Goal: Transaction & Acquisition: Purchase product/service

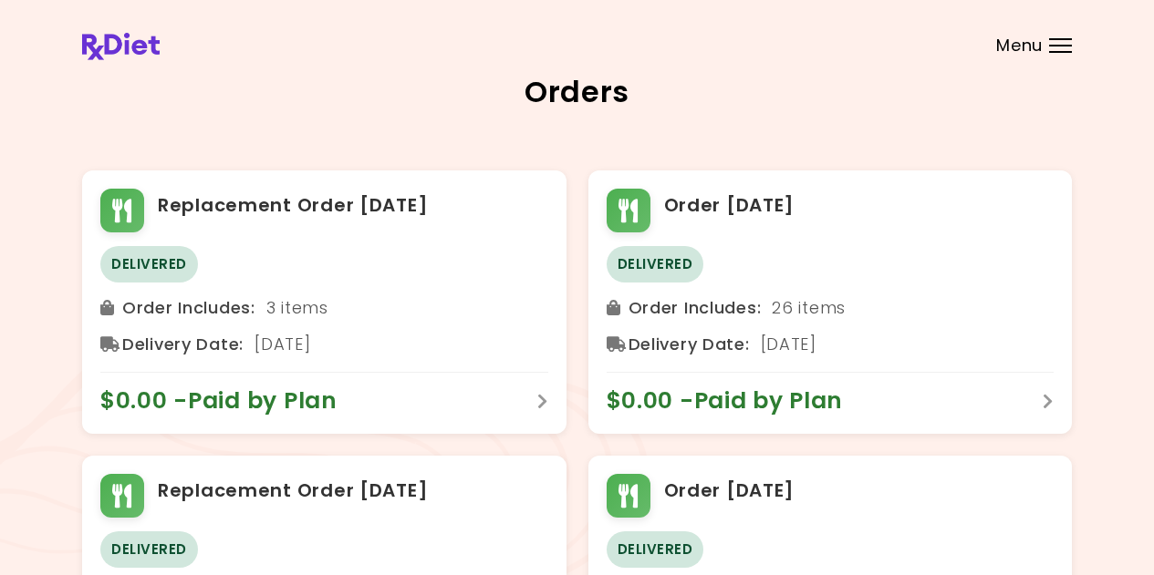
click at [1011, 49] on span "Menu" at bounding box center [1019, 45] width 47 height 16
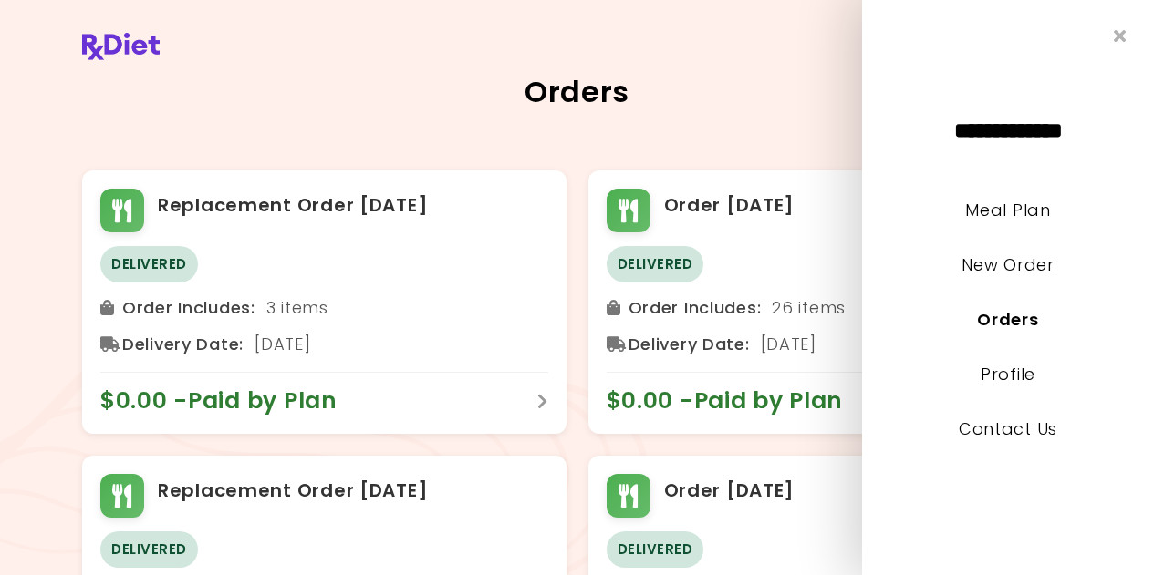
click at [1006, 269] on link "New Order" at bounding box center [1007, 265] width 92 height 23
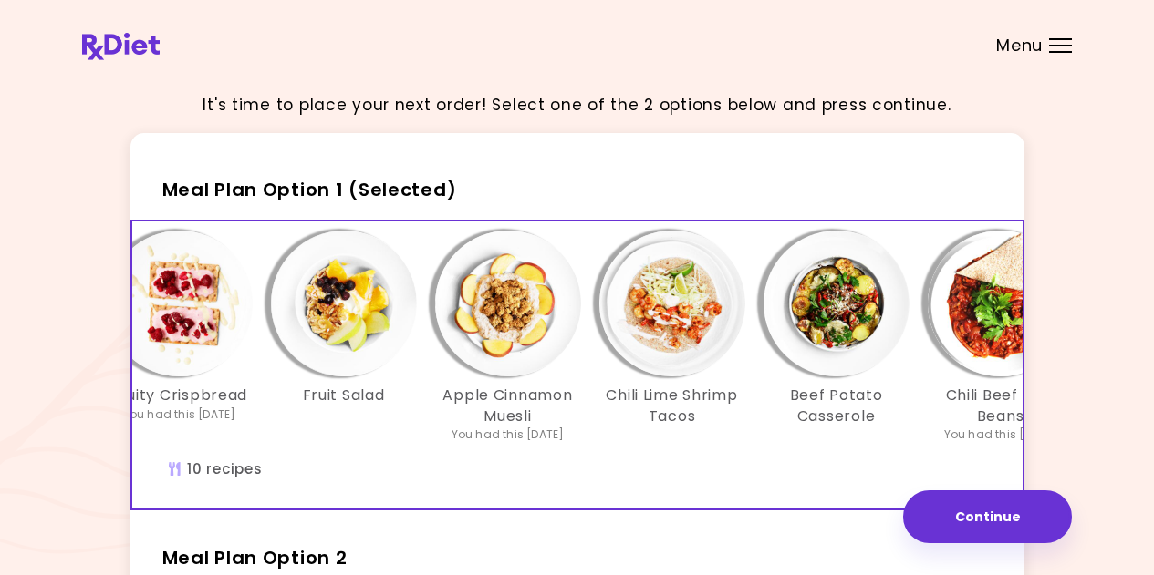
scroll to position [0, 58]
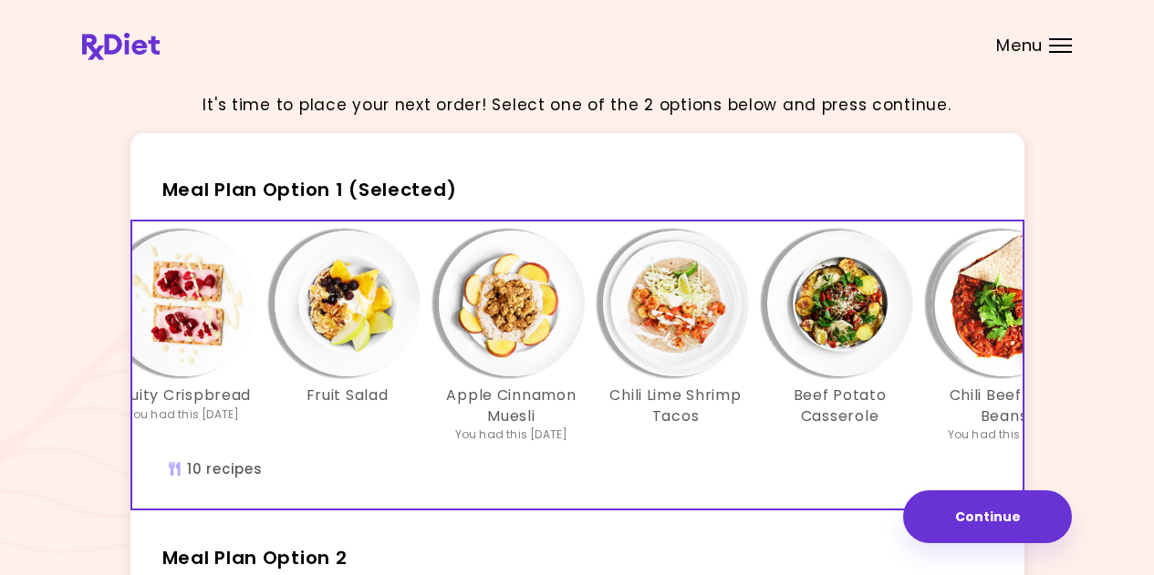
click at [368, 336] on img "Info - Fruit Salad - Meal Plan Option 1 (Selected)" at bounding box center [347, 304] width 146 height 146
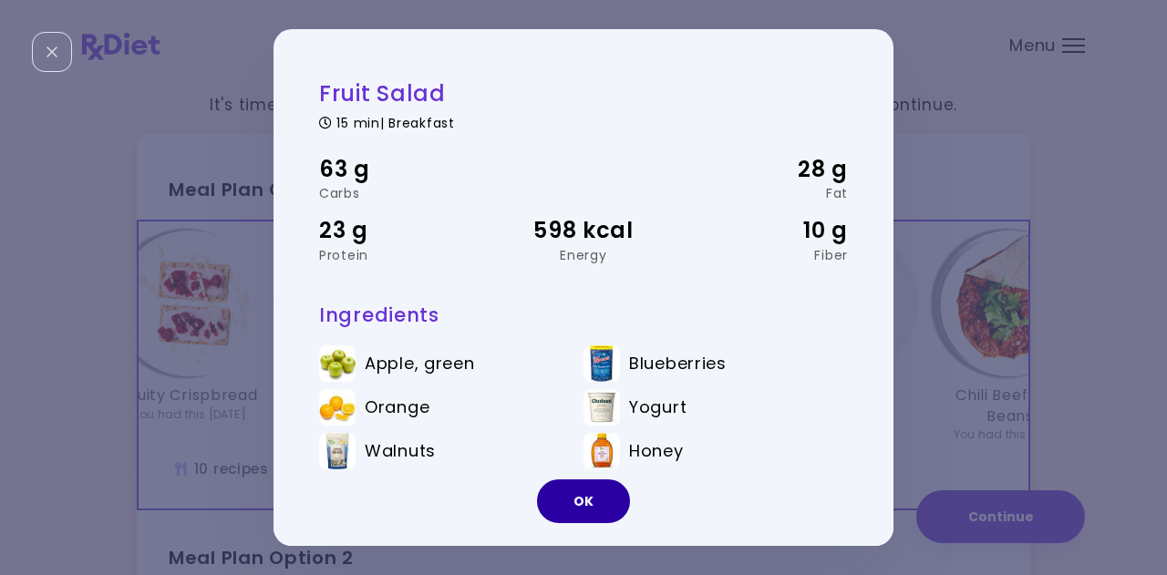
click at [590, 496] on button "OK" at bounding box center [583, 502] width 93 height 44
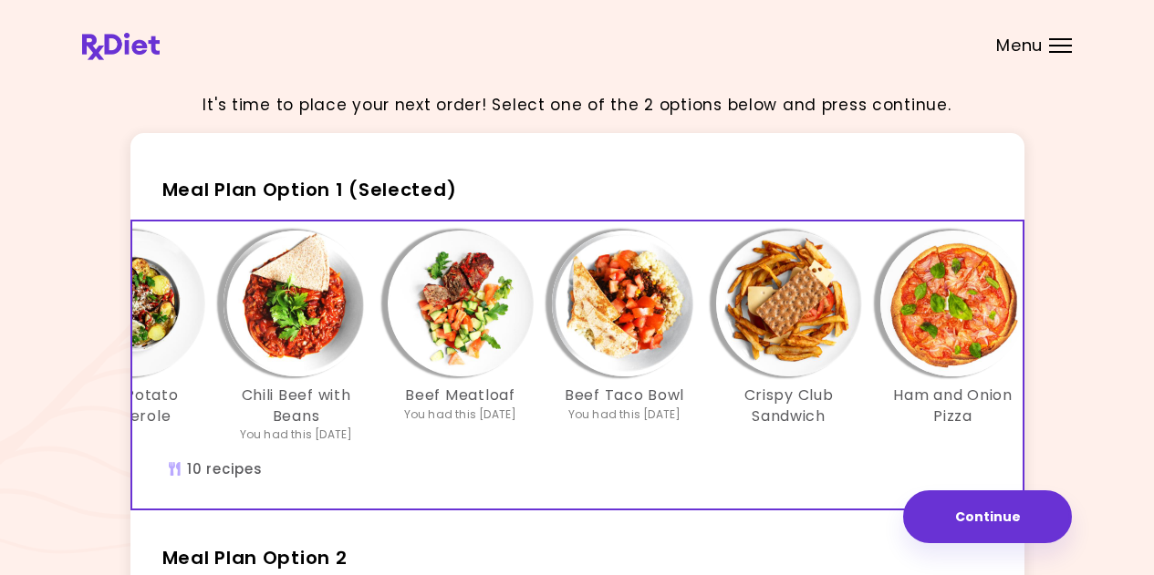
scroll to position [0, 806]
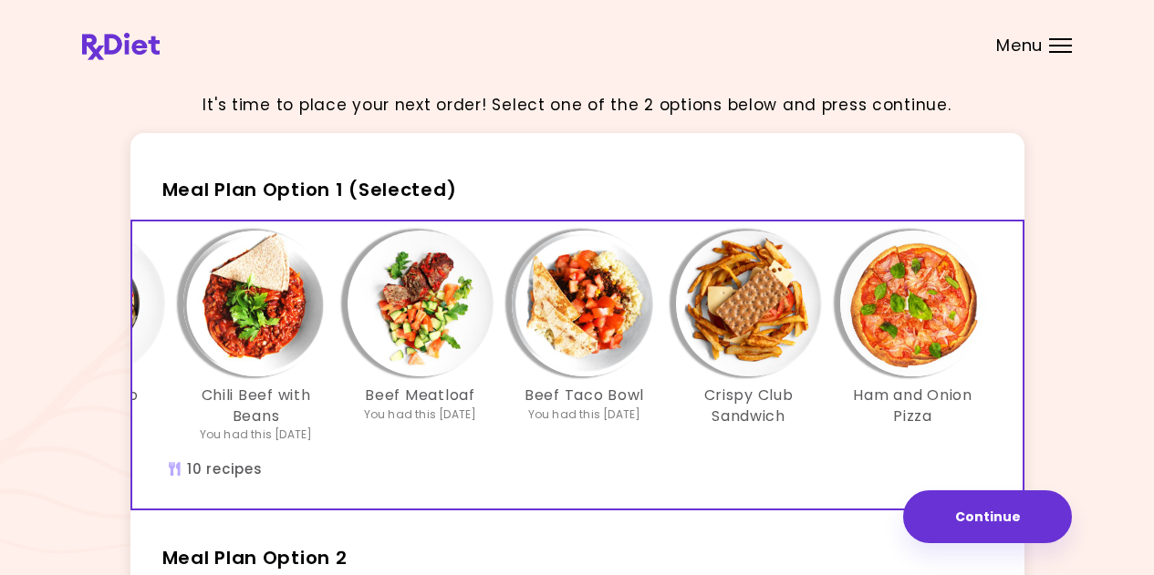
click at [752, 336] on img "Info - Crispy Club Sandwich - Meal Plan Option 1 (Selected)" at bounding box center [749, 304] width 146 height 146
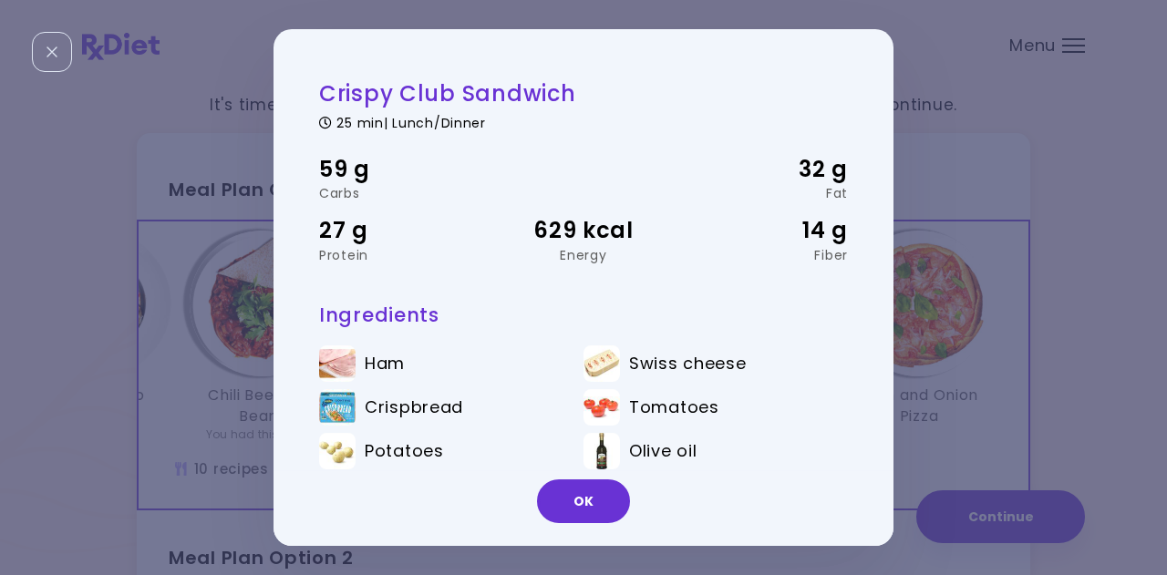
click at [618, 505] on button "OK" at bounding box center [583, 502] width 93 height 44
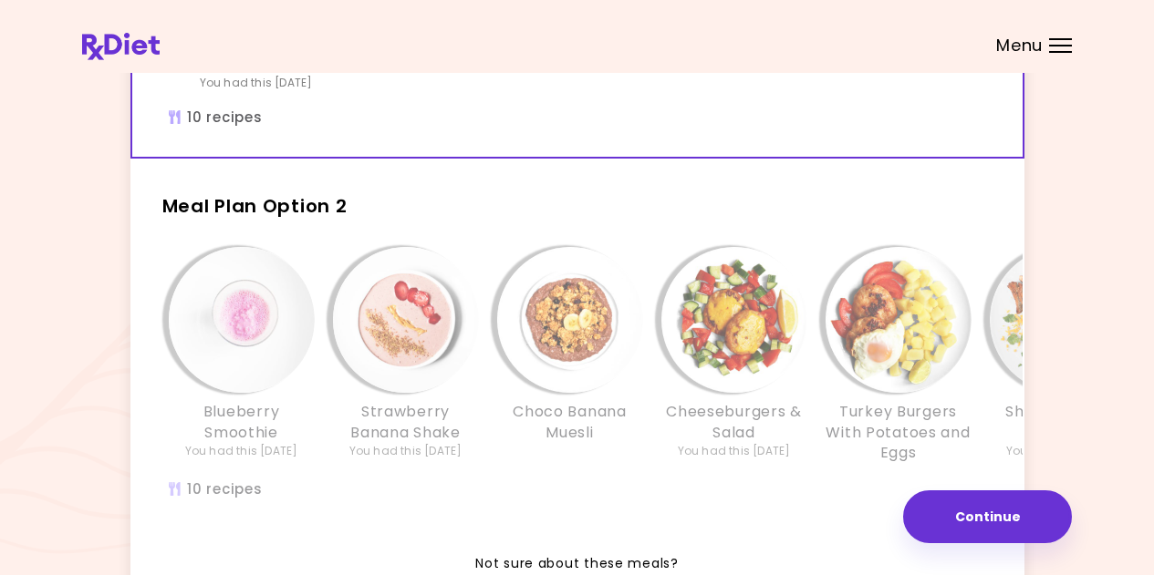
scroll to position [365, 0]
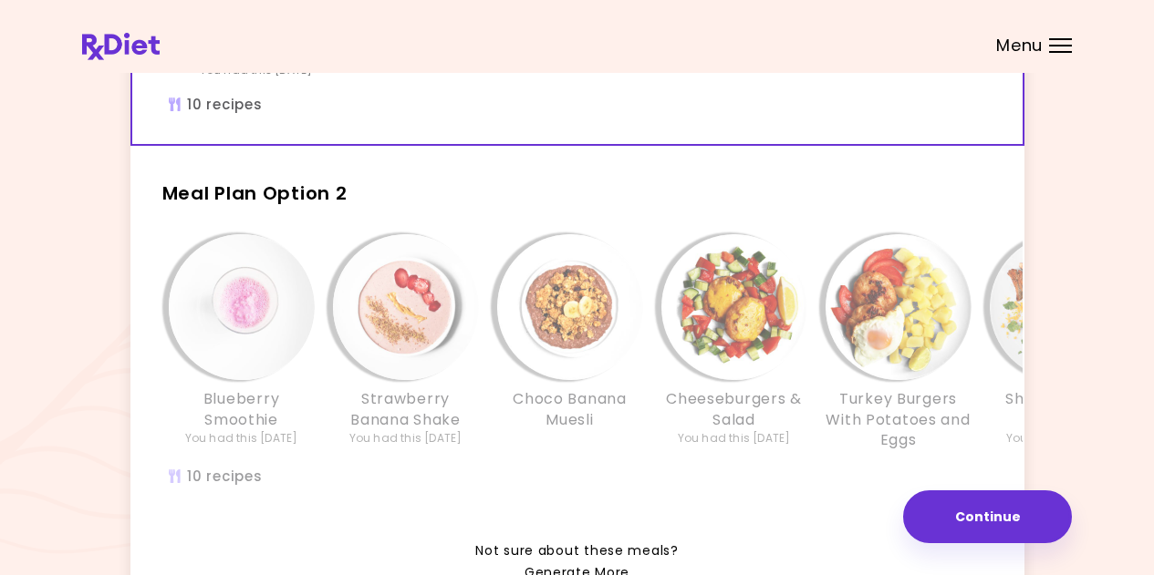
click at [748, 363] on img "Info - Cheeseburgers & Salad - Meal Plan Option 2" at bounding box center [734, 307] width 146 height 146
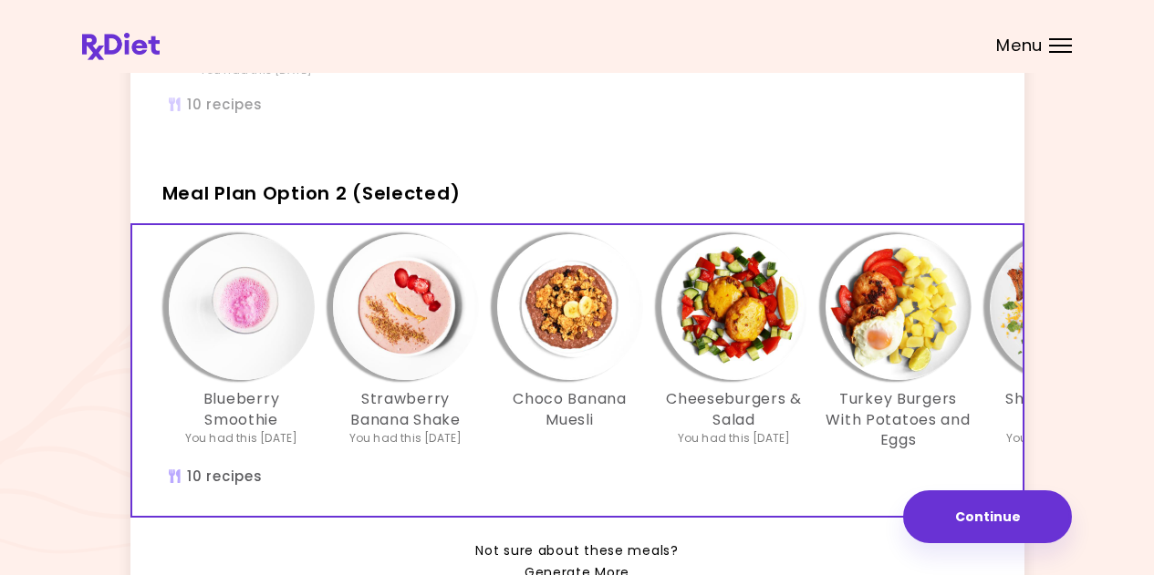
click at [742, 357] on img "Info - Cheeseburgers & Salad - Meal Plan Option 2 (Selected)" at bounding box center [734, 307] width 146 height 146
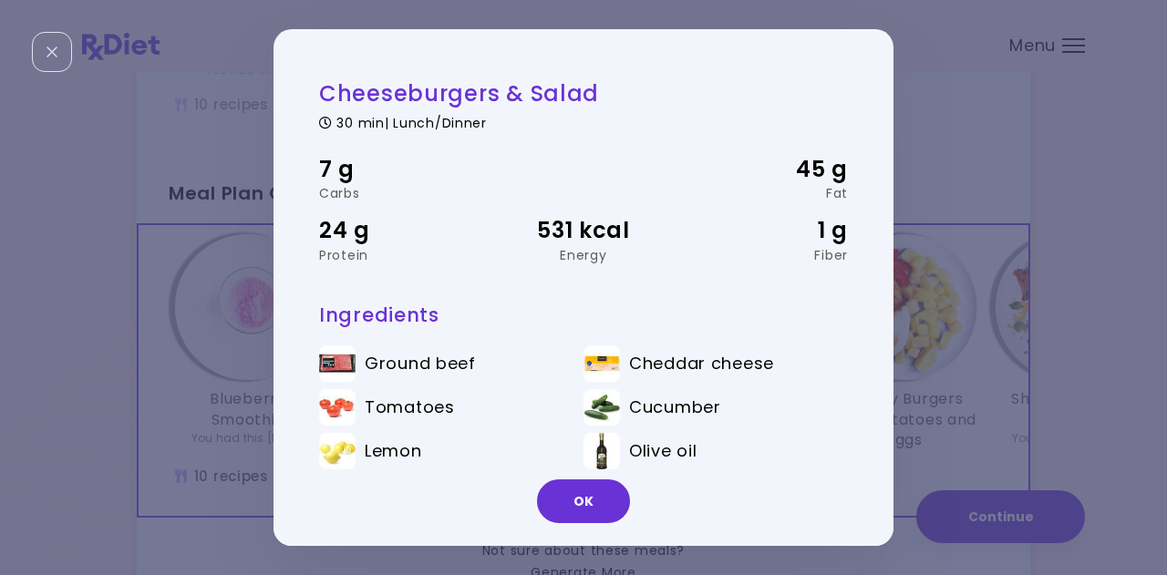
click at [580, 514] on button "OK" at bounding box center [583, 502] width 93 height 44
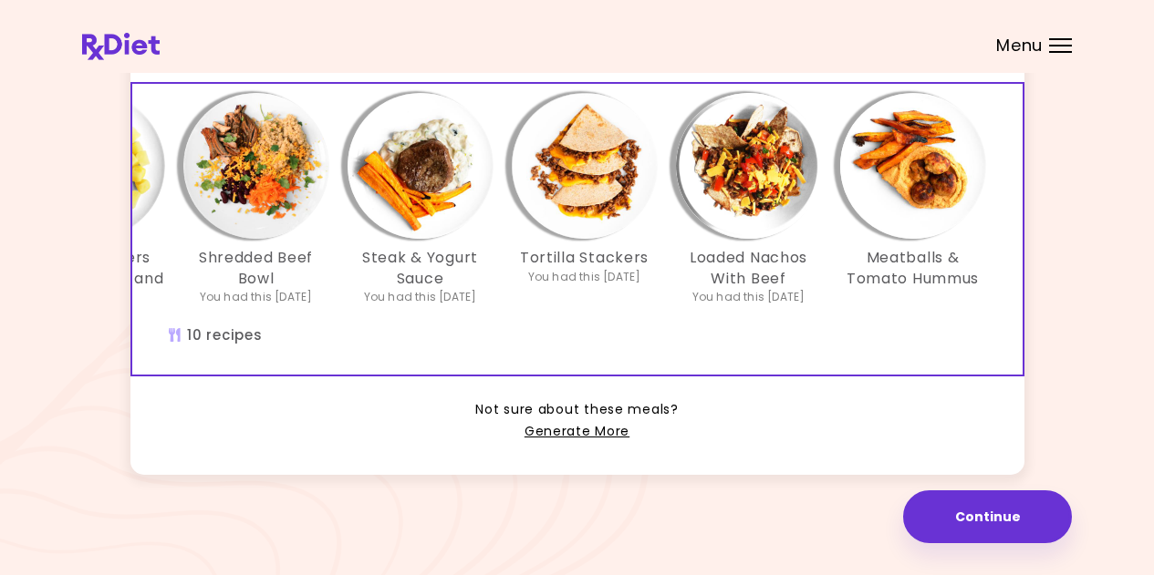
scroll to position [533, 0]
click at [563, 430] on link "Generate More" at bounding box center [576, 432] width 105 height 22
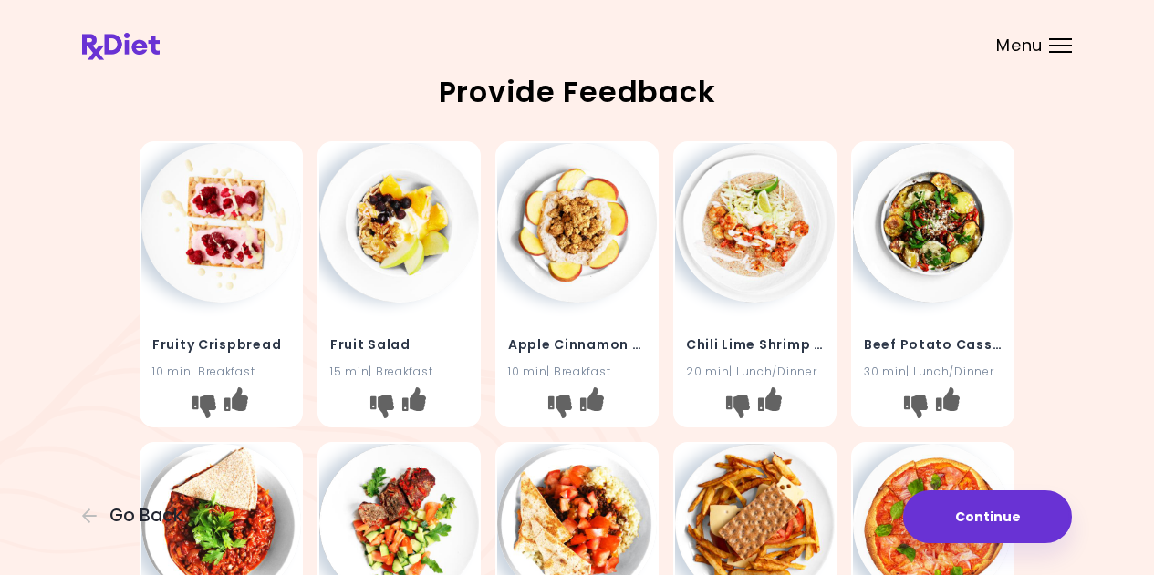
drag, startPoint x: 242, startPoint y: 406, endPoint x: 255, endPoint y: 411, distance: 14.7
click at [249, 409] on button "I like this recipe" at bounding box center [236, 406] width 29 height 29
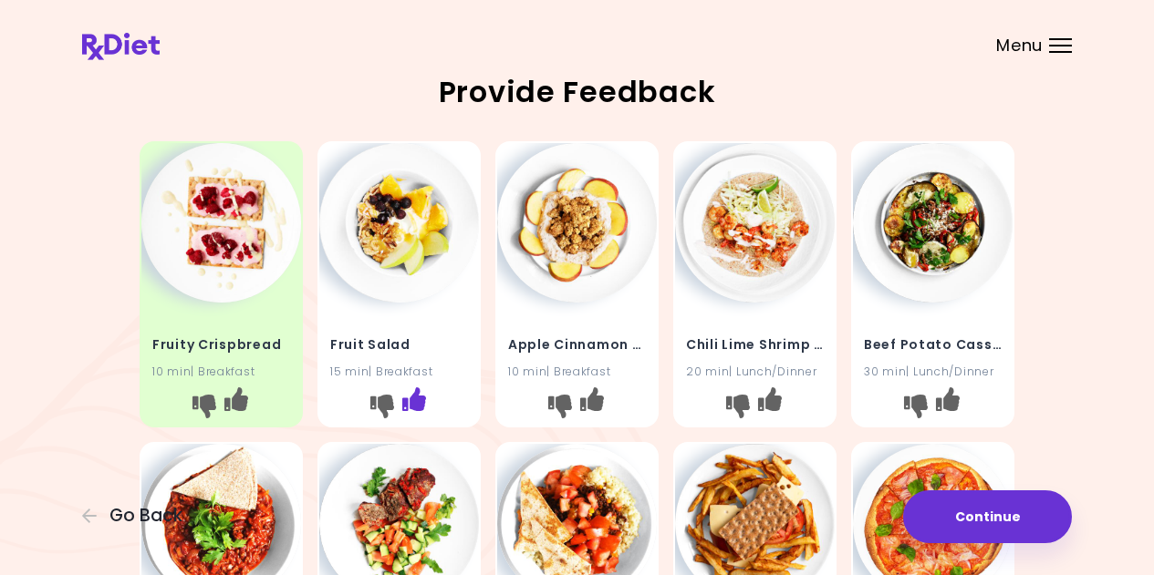
click at [414, 406] on icon "I like this recipe" at bounding box center [414, 400] width 24 height 24
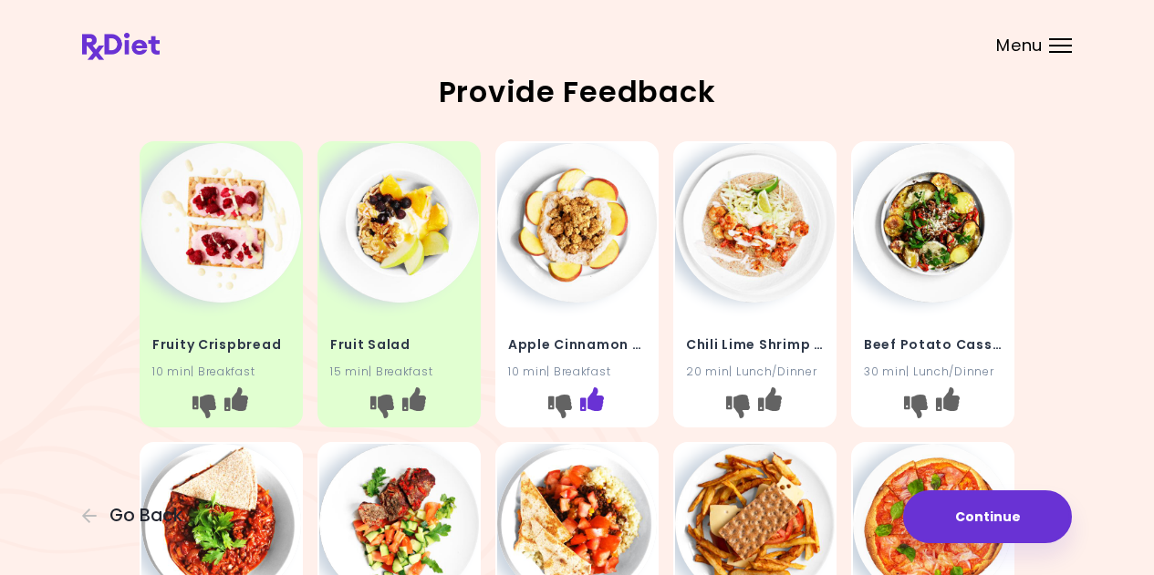
click at [596, 408] on icon "I like this recipe" at bounding box center [592, 400] width 24 height 24
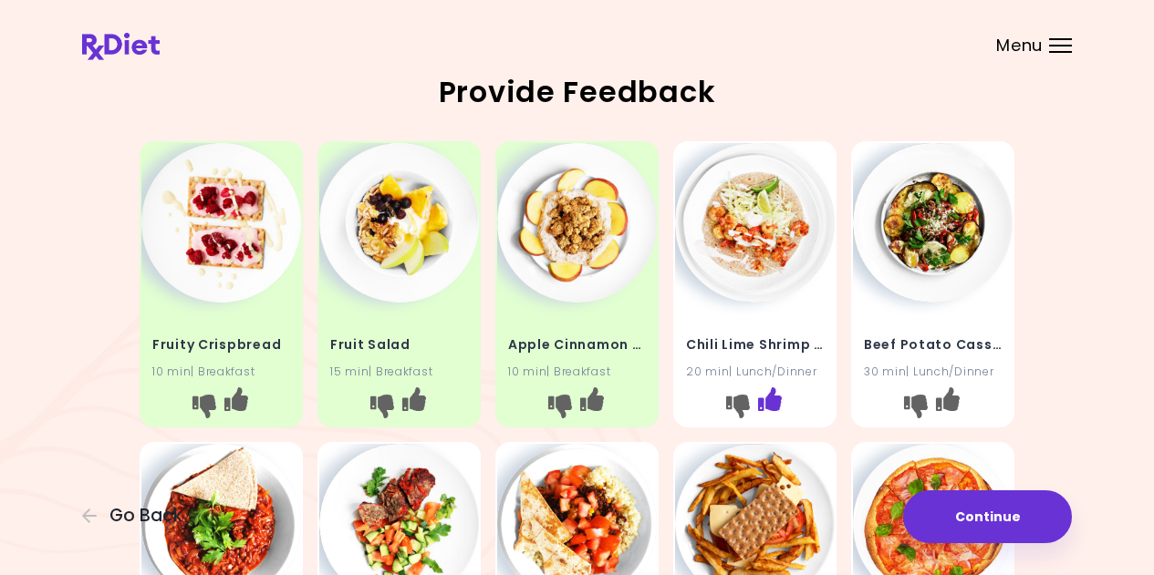
click at [774, 403] on icon "I like this recipe" at bounding box center [770, 400] width 24 height 24
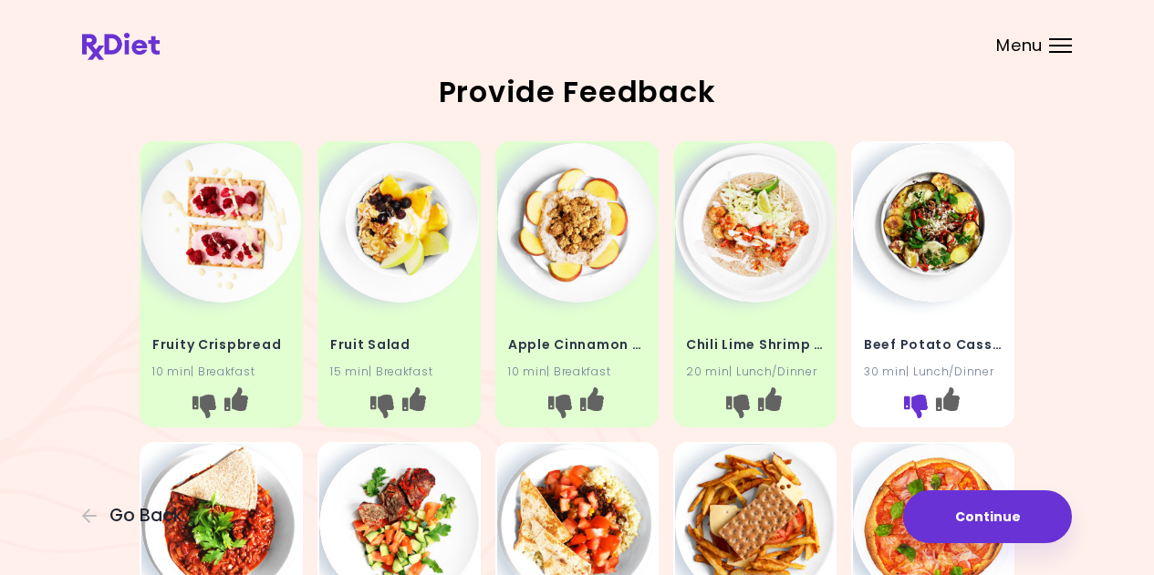
click at [914, 411] on icon "I don't like this recipe" at bounding box center [916, 407] width 24 height 24
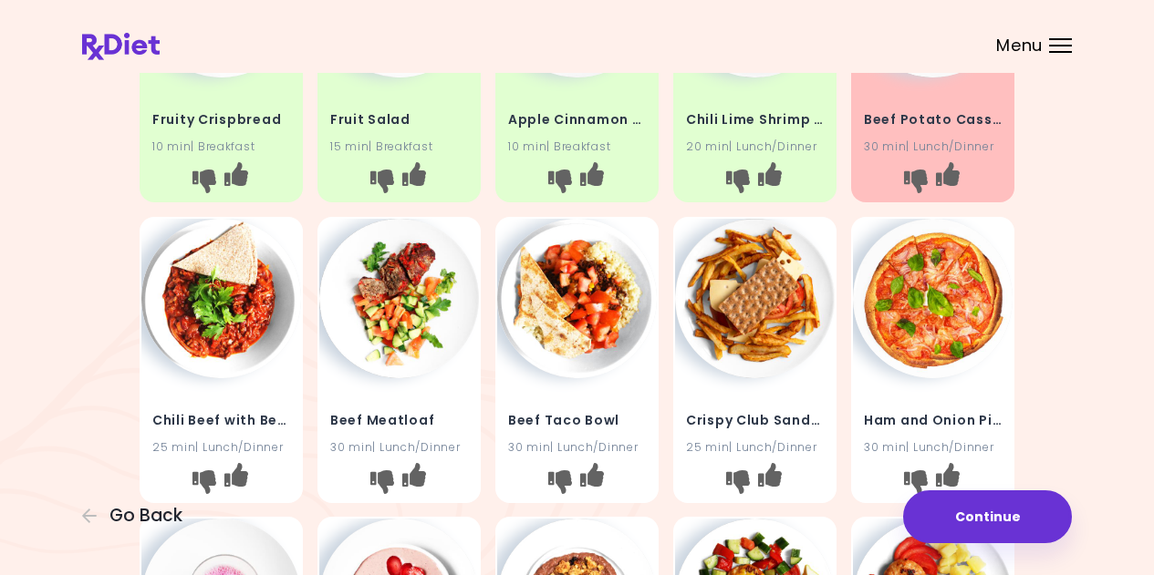
scroll to position [274, 0]
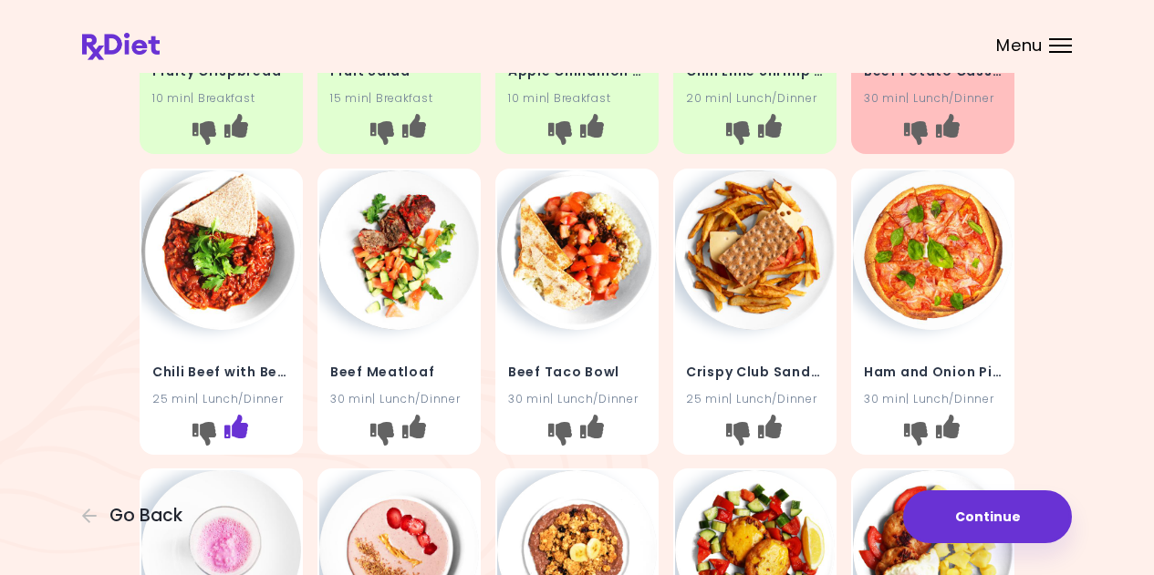
click at [245, 423] on icon "I like this recipe" at bounding box center [236, 426] width 24 height 24
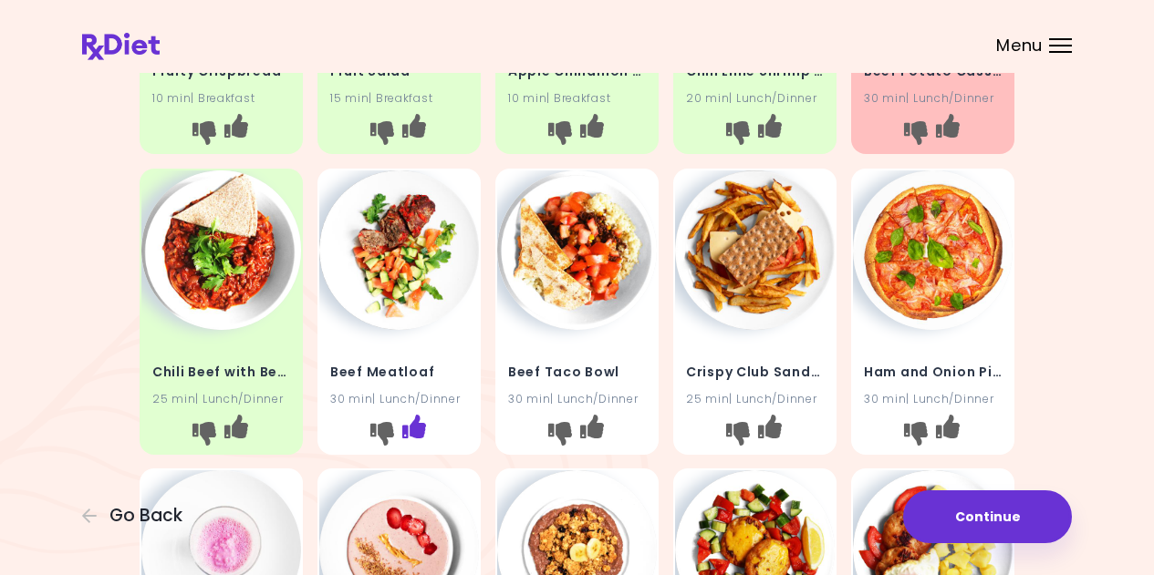
click at [417, 435] on icon "I like this recipe" at bounding box center [414, 426] width 24 height 24
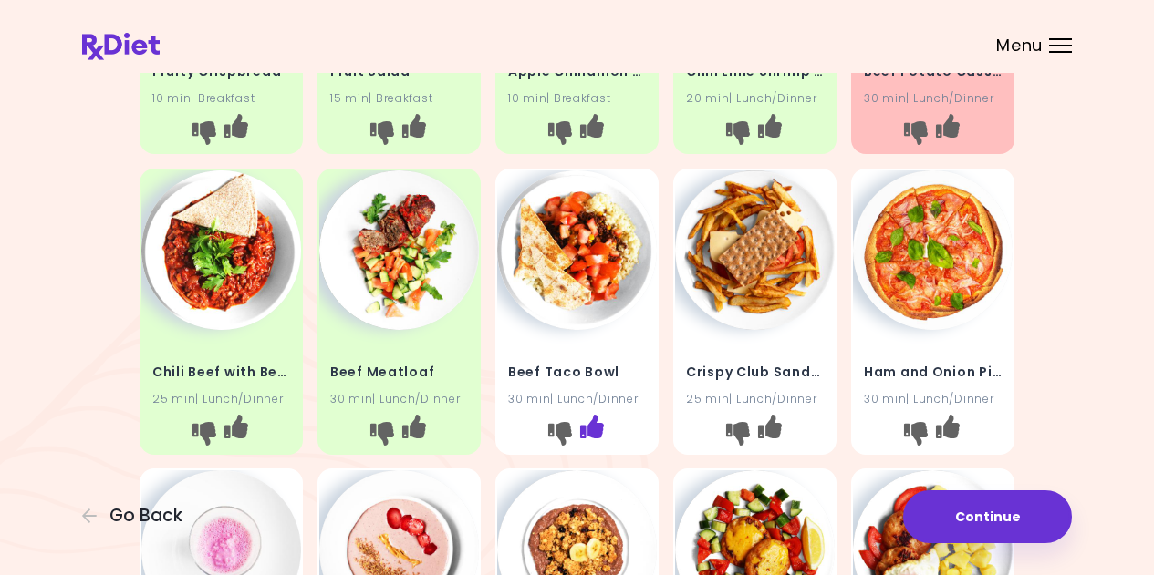
click at [597, 436] on icon "I like this recipe" at bounding box center [592, 426] width 24 height 24
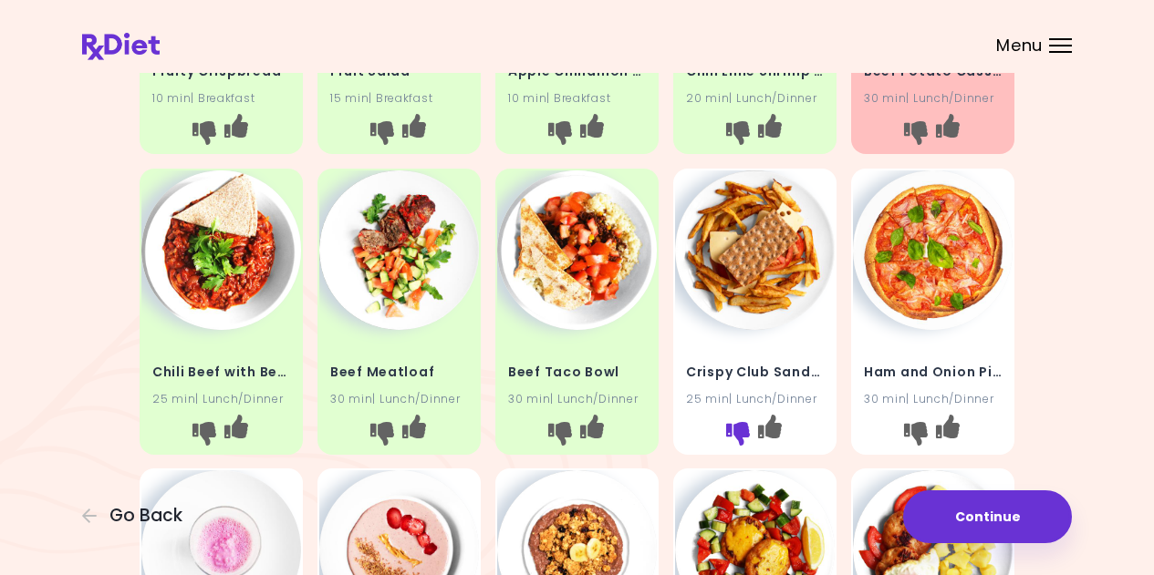
click at [740, 429] on icon "I don't like this recipe" at bounding box center [738, 433] width 24 height 24
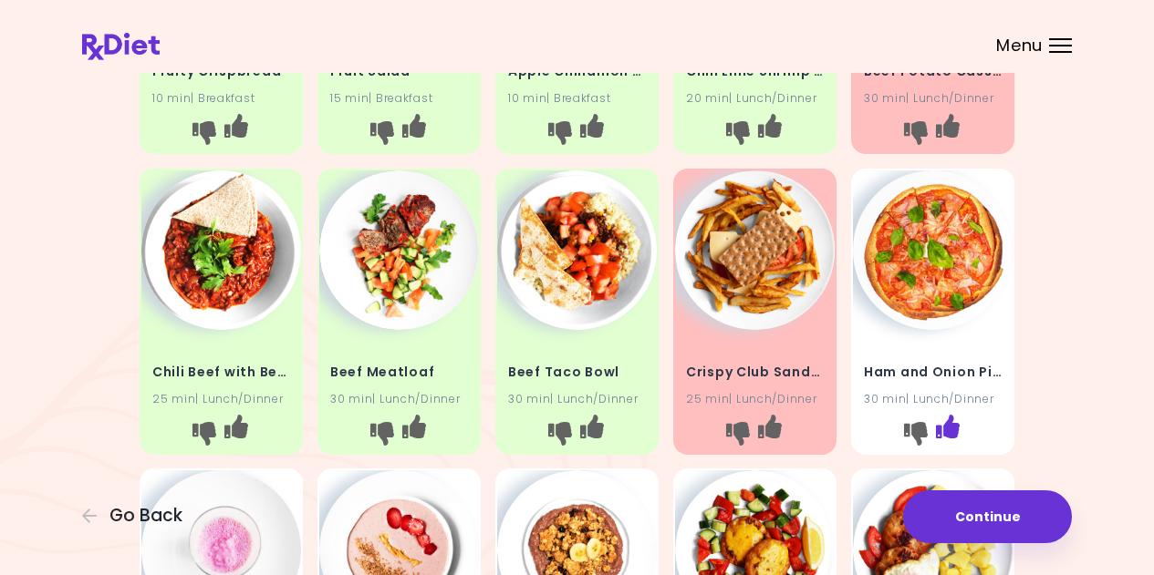
click at [957, 436] on icon "I like this recipe" at bounding box center [948, 426] width 24 height 24
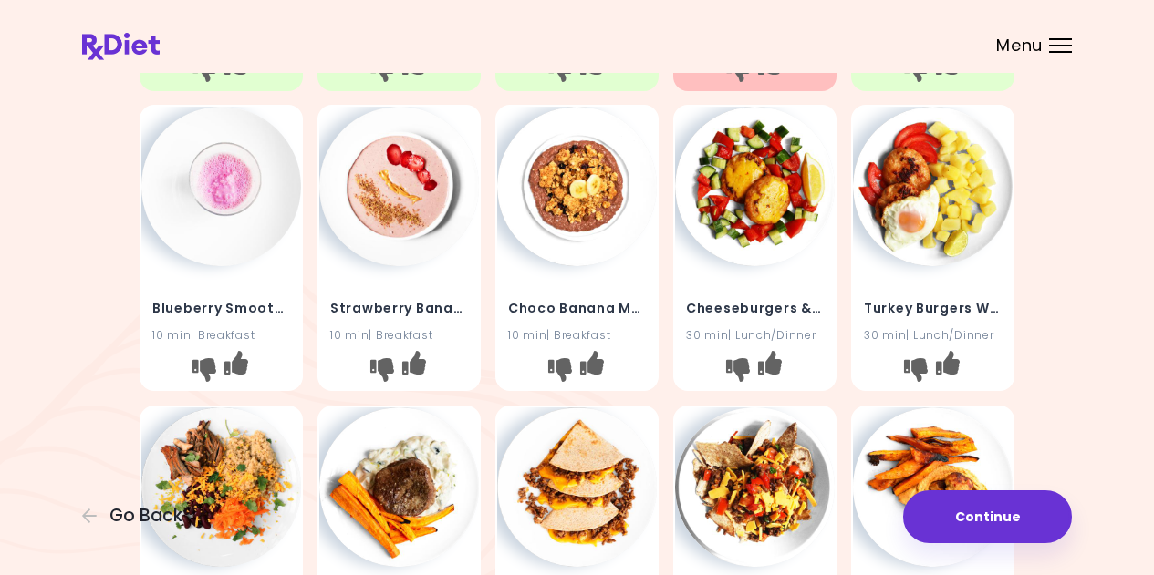
scroll to position [638, 0]
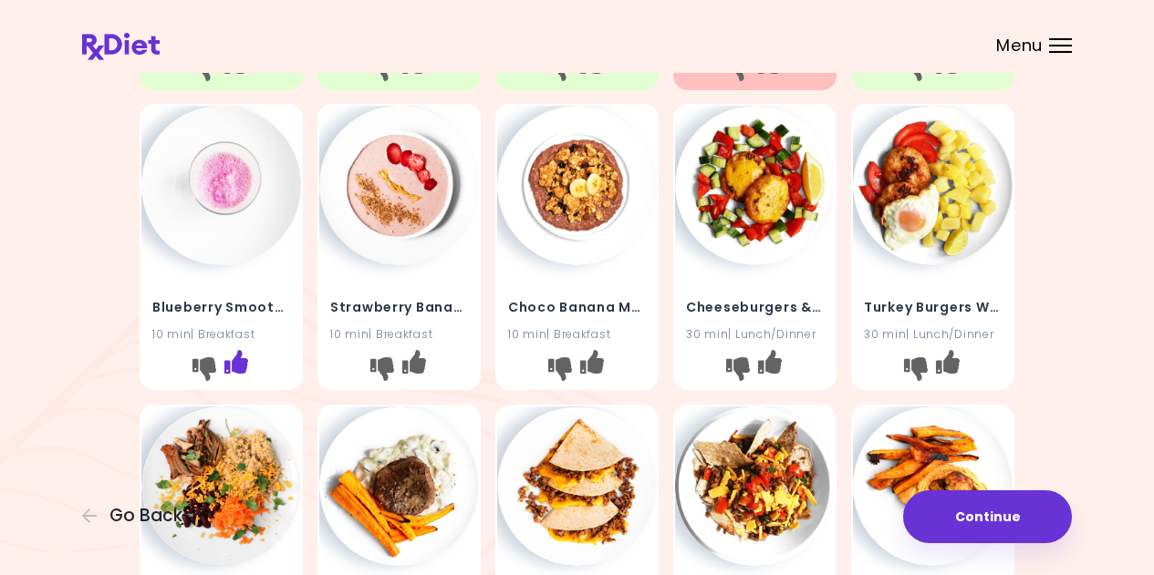
click at [237, 363] on icon "I like this recipe" at bounding box center [236, 362] width 24 height 24
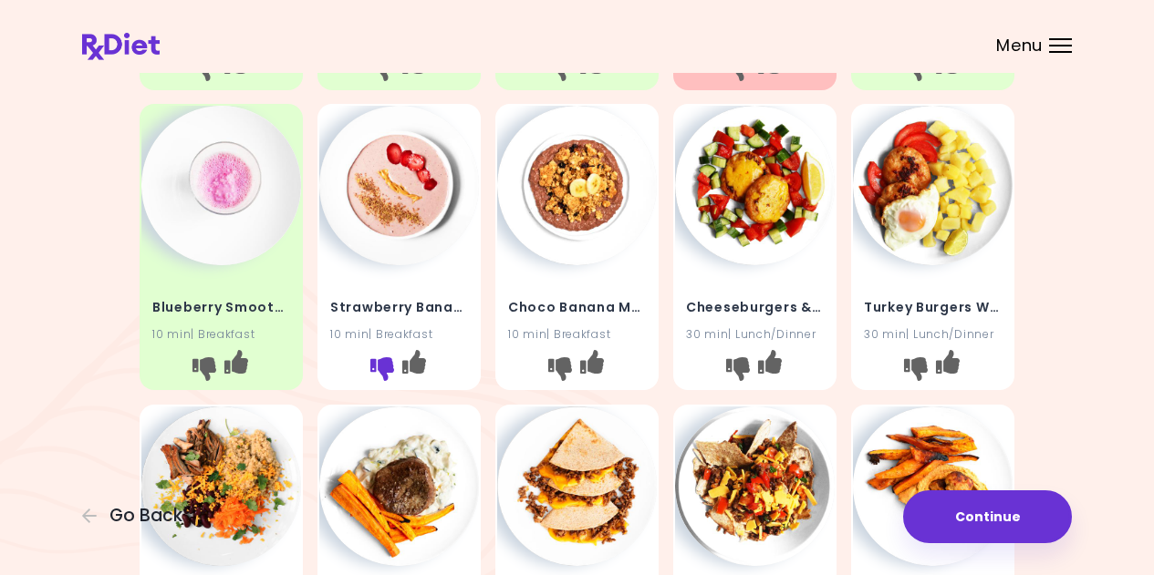
click at [388, 376] on icon "I don't like this recipe" at bounding box center [382, 369] width 24 height 24
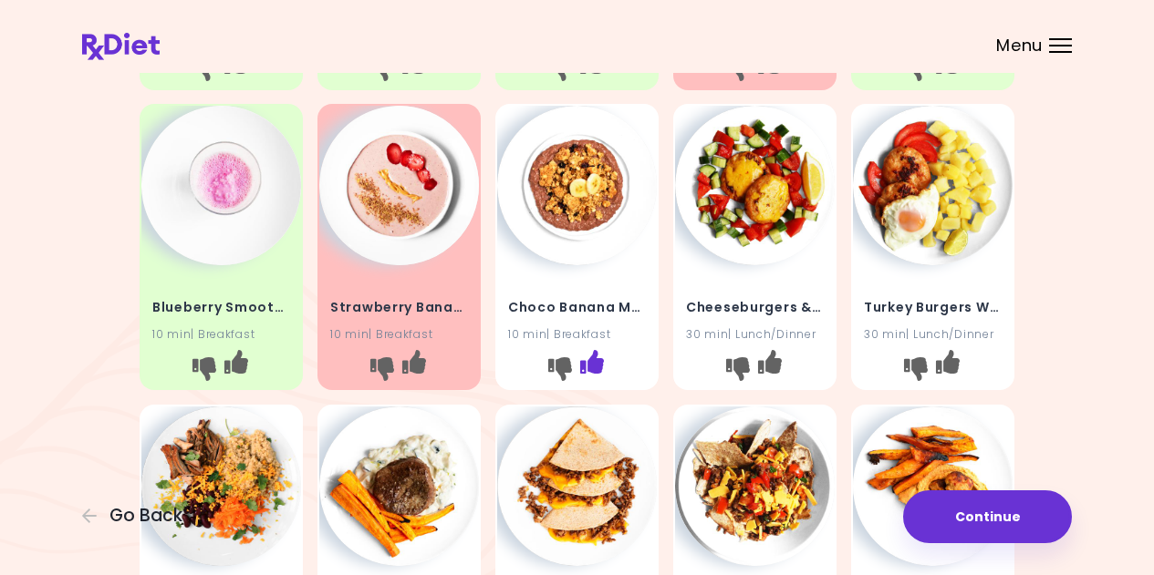
click at [598, 374] on button "I like this recipe" at bounding box center [591, 369] width 29 height 29
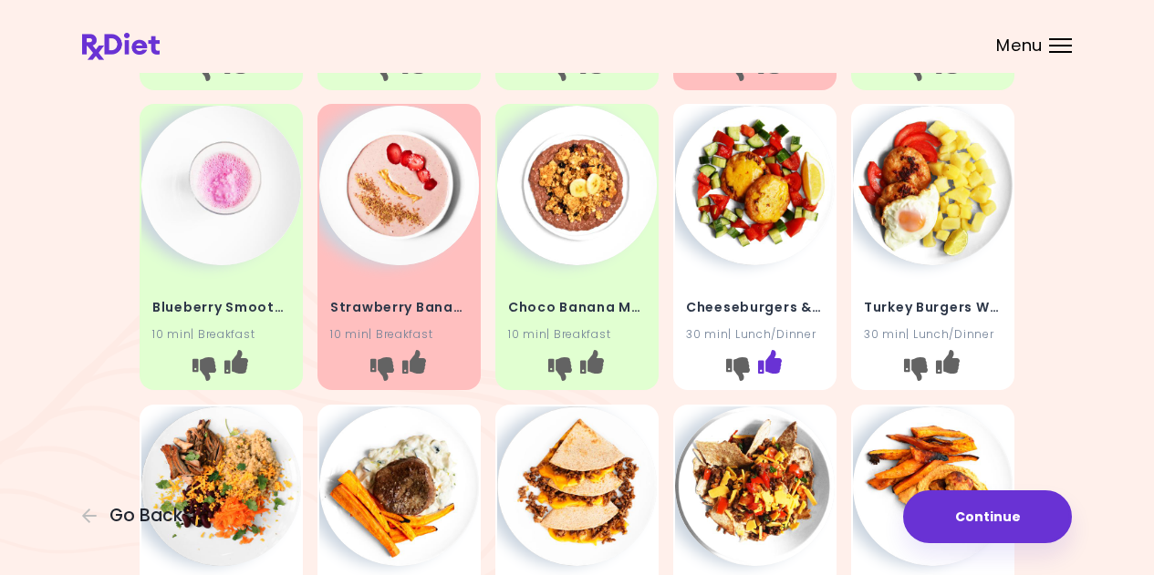
click at [770, 373] on icon "I like this recipe" at bounding box center [770, 362] width 24 height 24
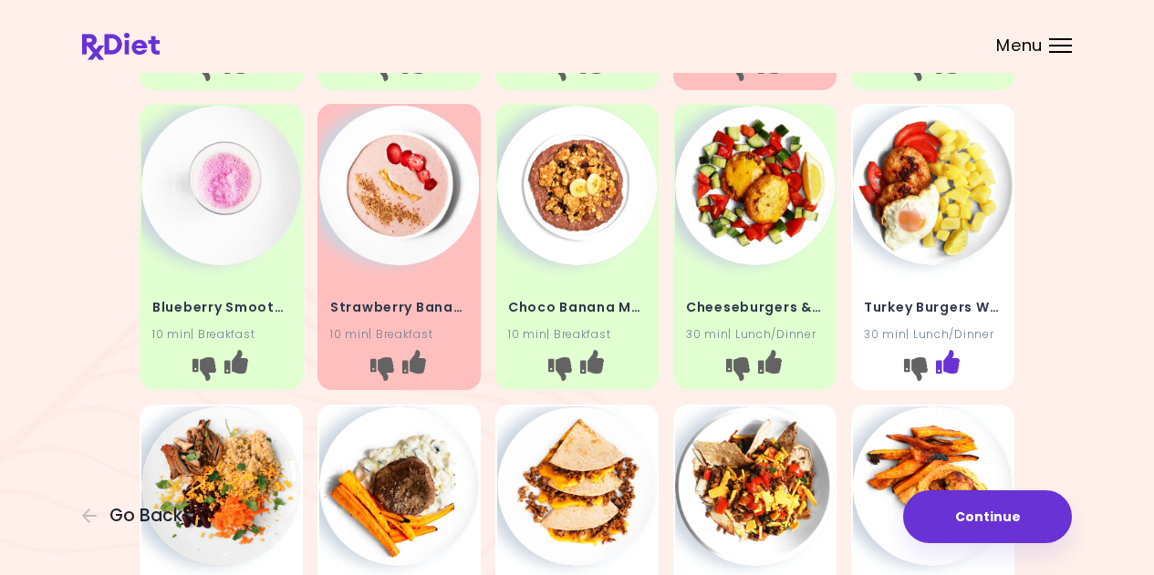
click at [950, 366] on icon "I like this recipe" at bounding box center [948, 362] width 24 height 24
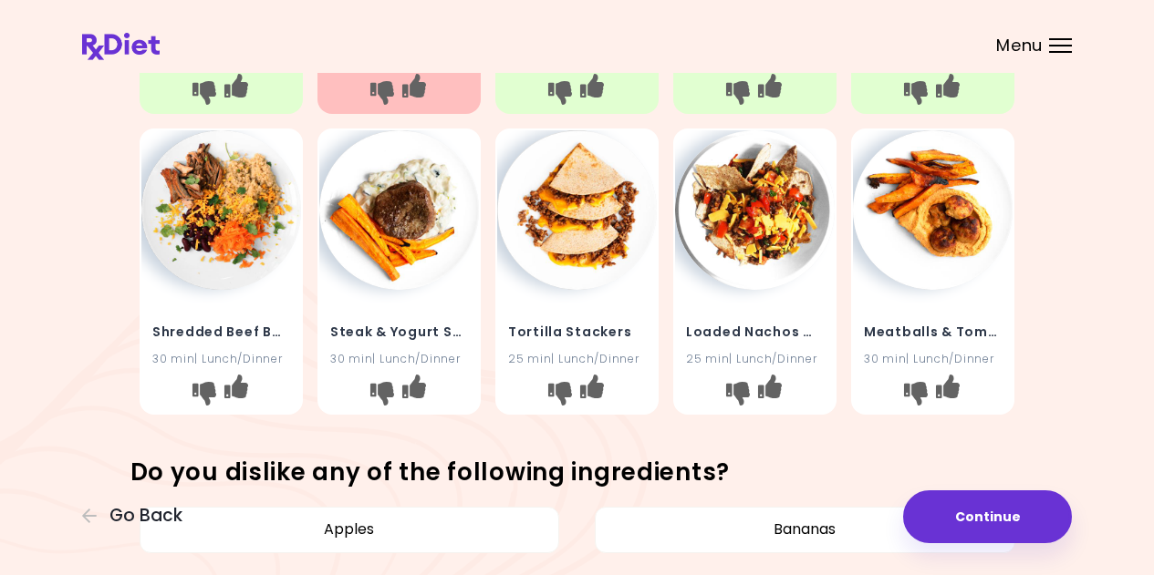
scroll to position [1003, 0]
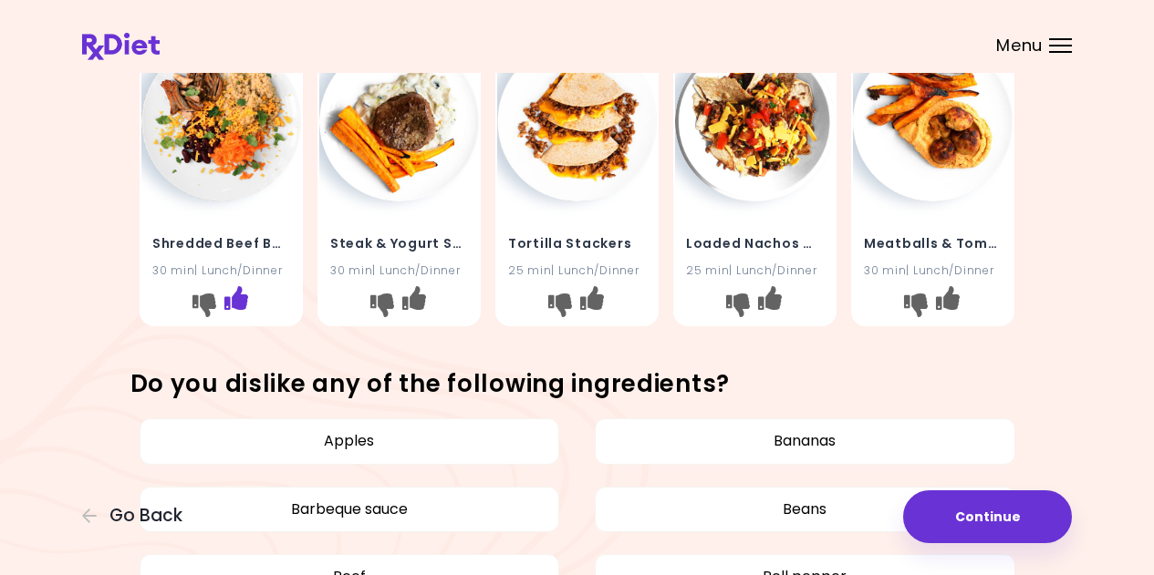
click at [236, 303] on icon "I like this recipe" at bounding box center [236, 298] width 24 height 24
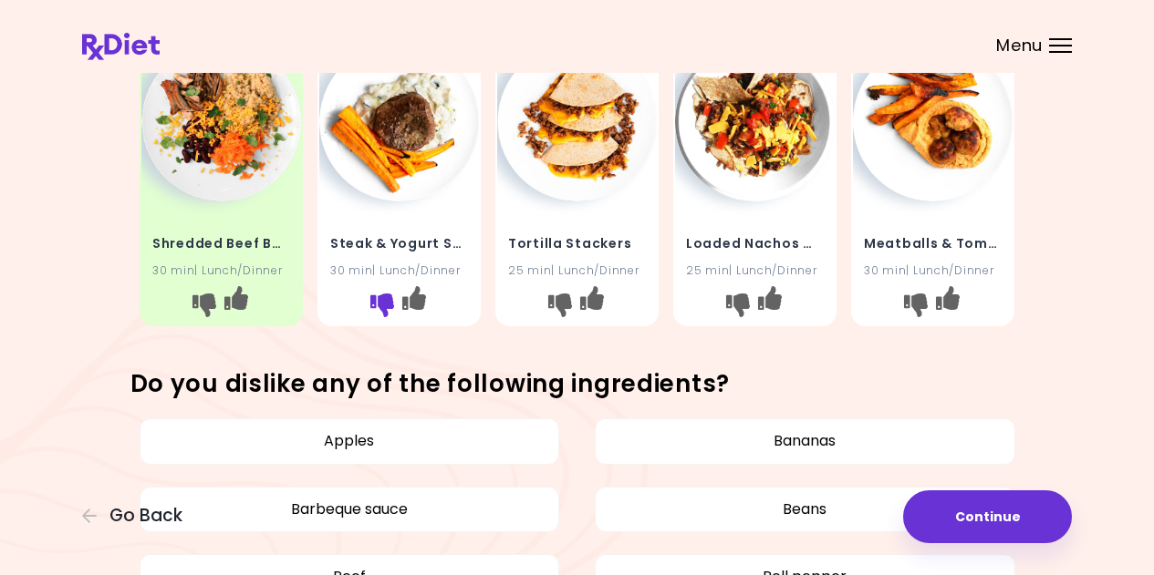
click at [381, 310] on icon "I don't like this recipe" at bounding box center [382, 306] width 24 height 24
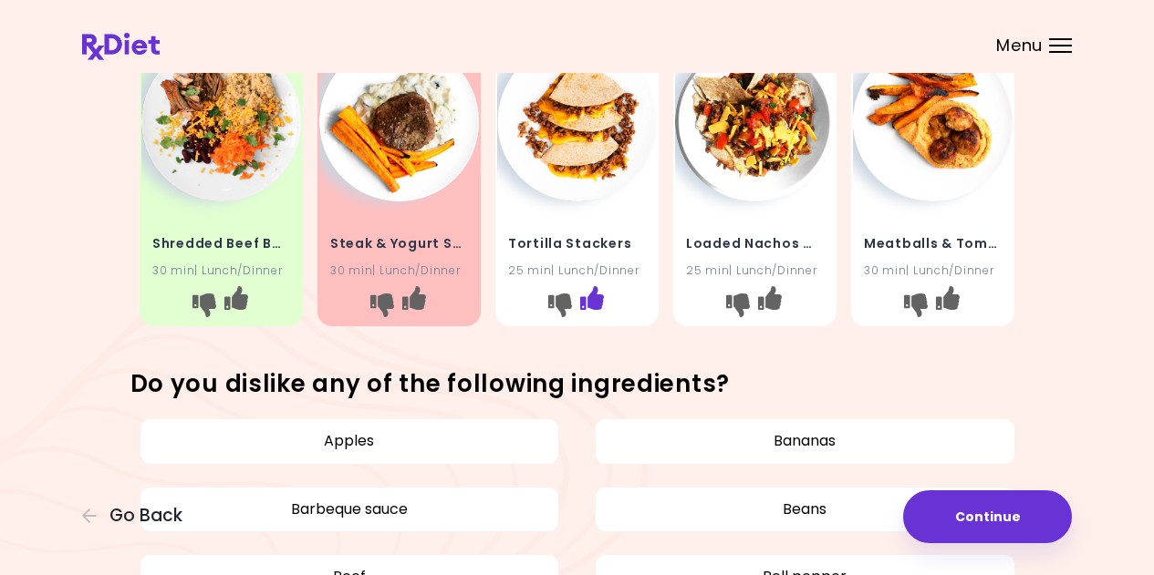
click at [594, 305] on icon "I like this recipe" at bounding box center [592, 298] width 24 height 24
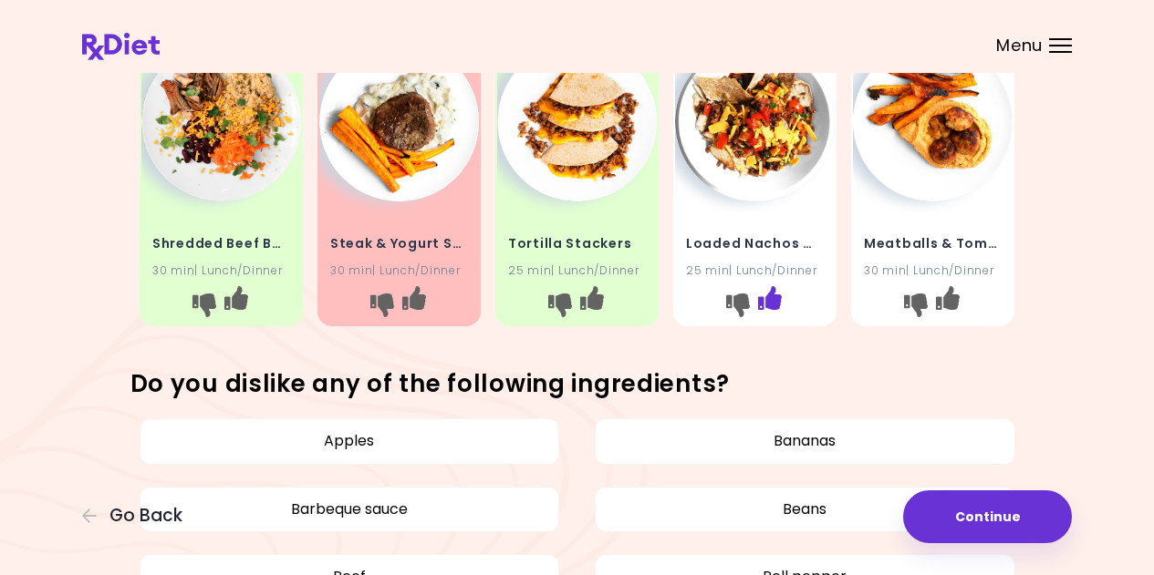
click at [775, 303] on icon "I like this recipe" at bounding box center [770, 298] width 24 height 24
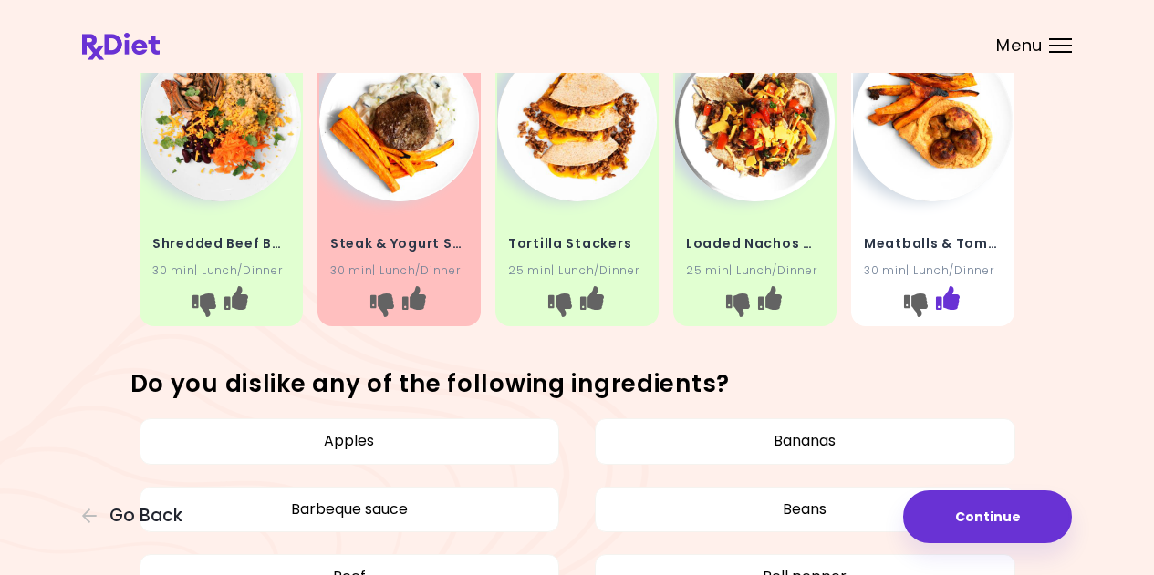
click at [949, 302] on icon "I like this recipe" at bounding box center [948, 298] width 24 height 24
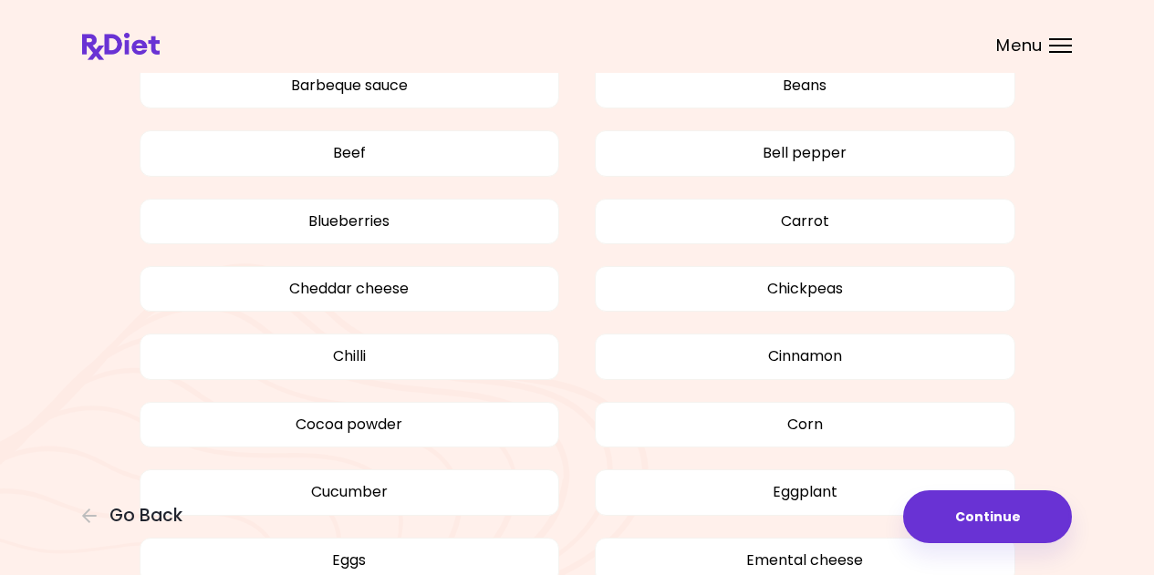
scroll to position [1550, 0]
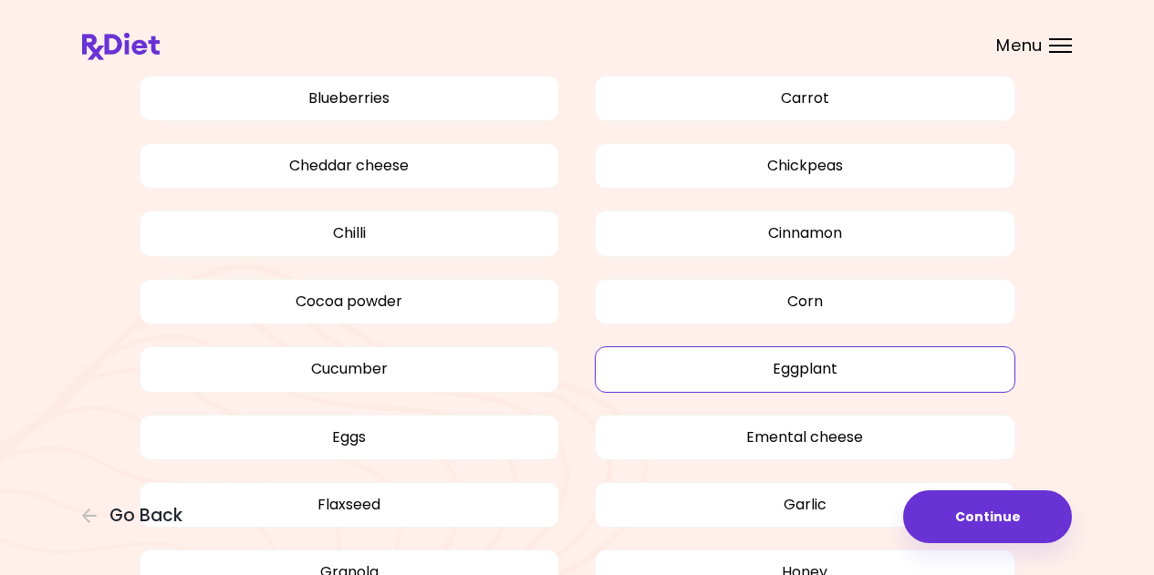
drag, startPoint x: 811, startPoint y: 367, endPoint x: 801, endPoint y: 373, distance: 11.4
click at [810, 367] on button "Eggplant" at bounding box center [805, 370] width 420 height 46
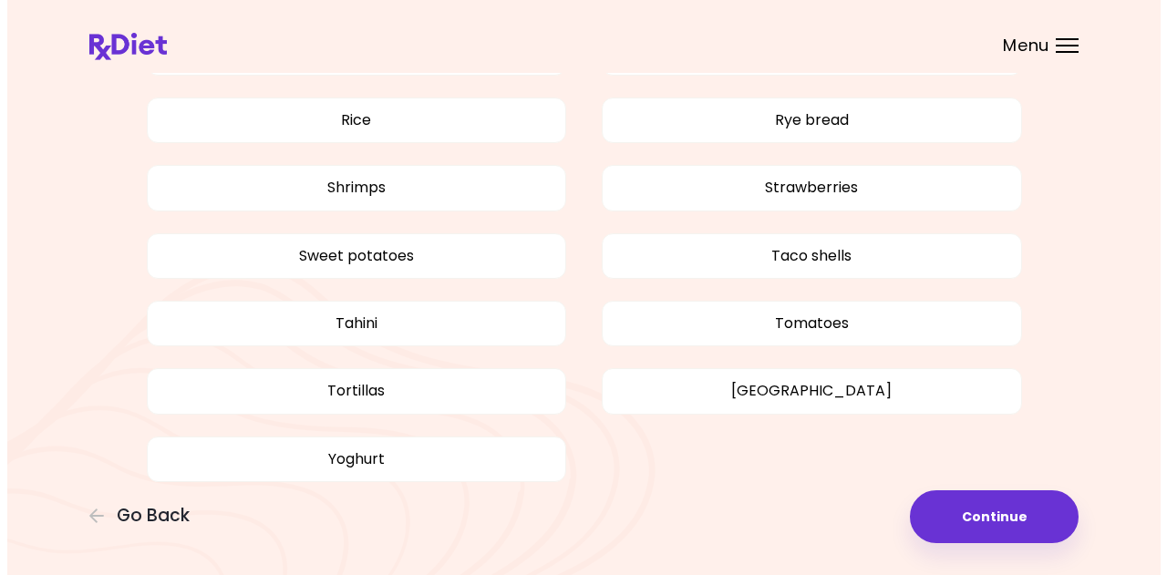
scroll to position [2553, 0]
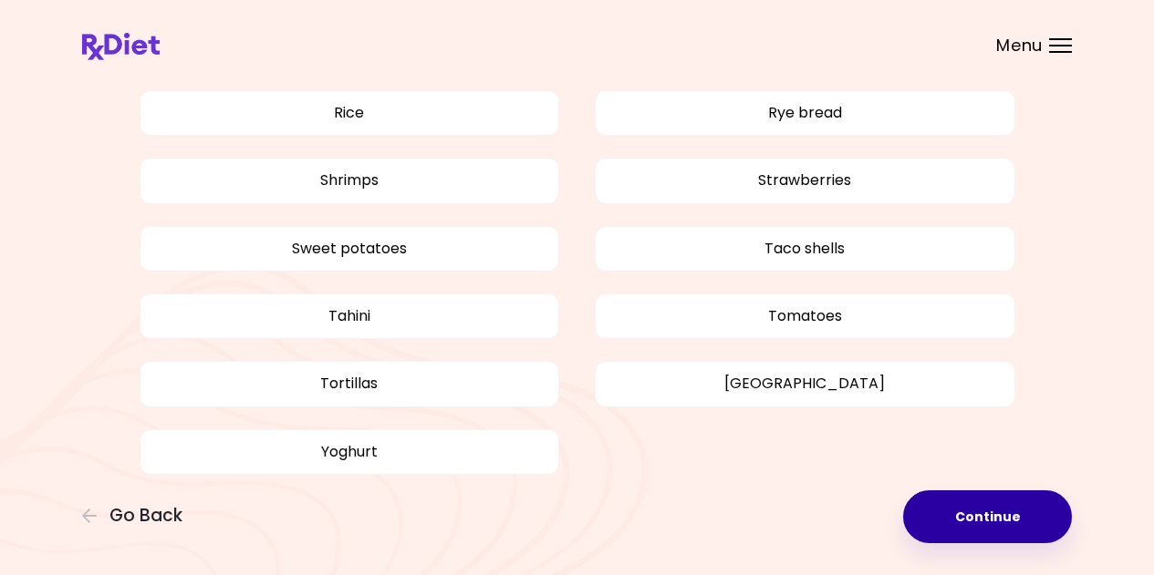
click at [968, 520] on button "Continue" at bounding box center [987, 517] width 169 height 53
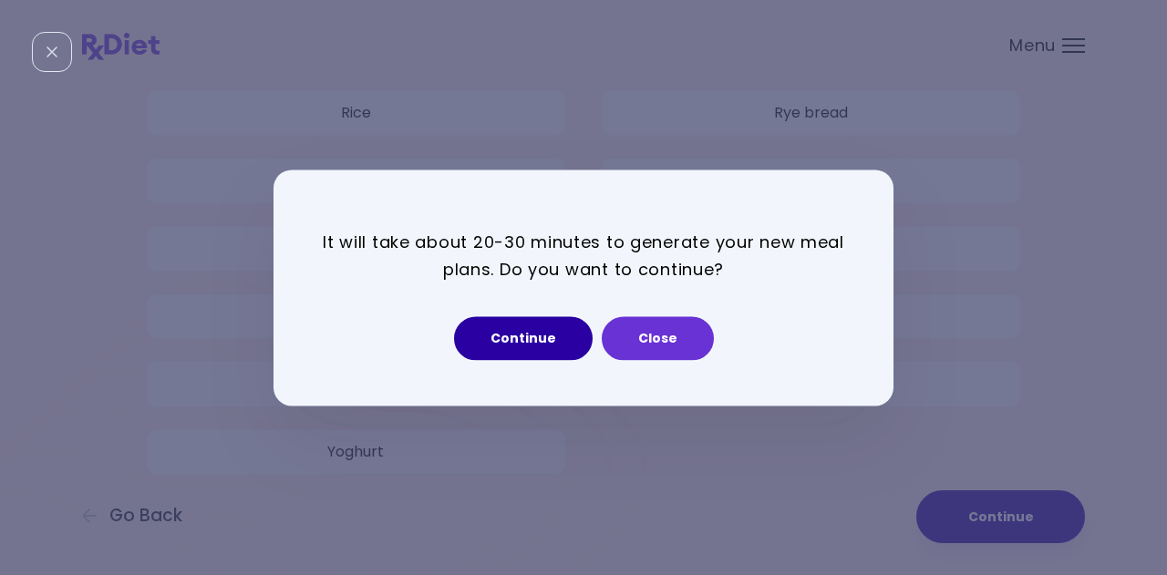
click at [531, 359] on button "Continue" at bounding box center [523, 338] width 139 height 44
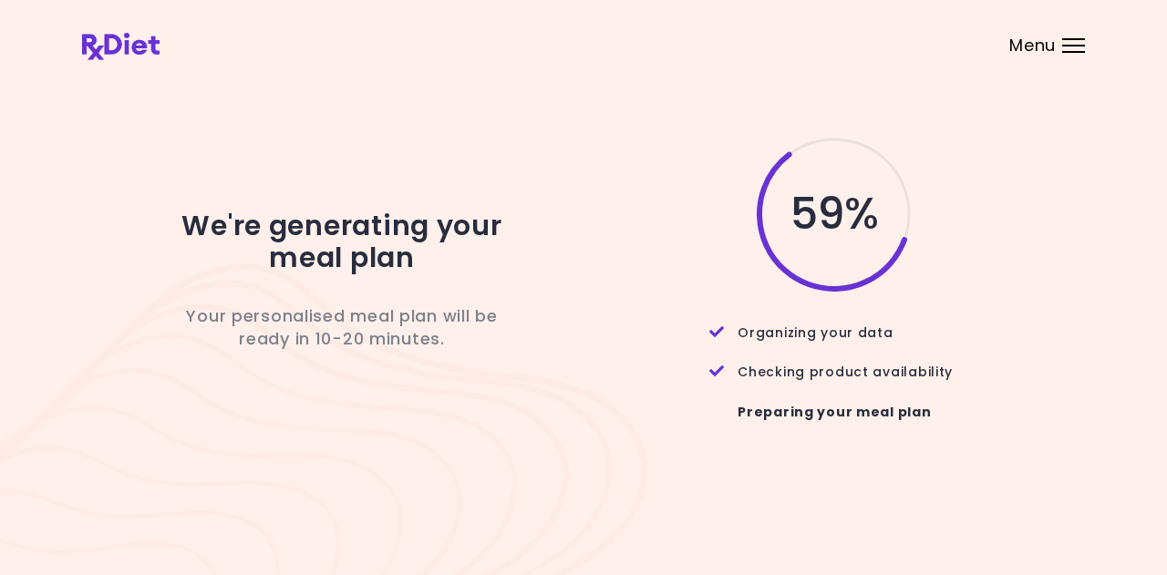
click at [1164, 69] on header at bounding box center [583, 36] width 1167 height 73
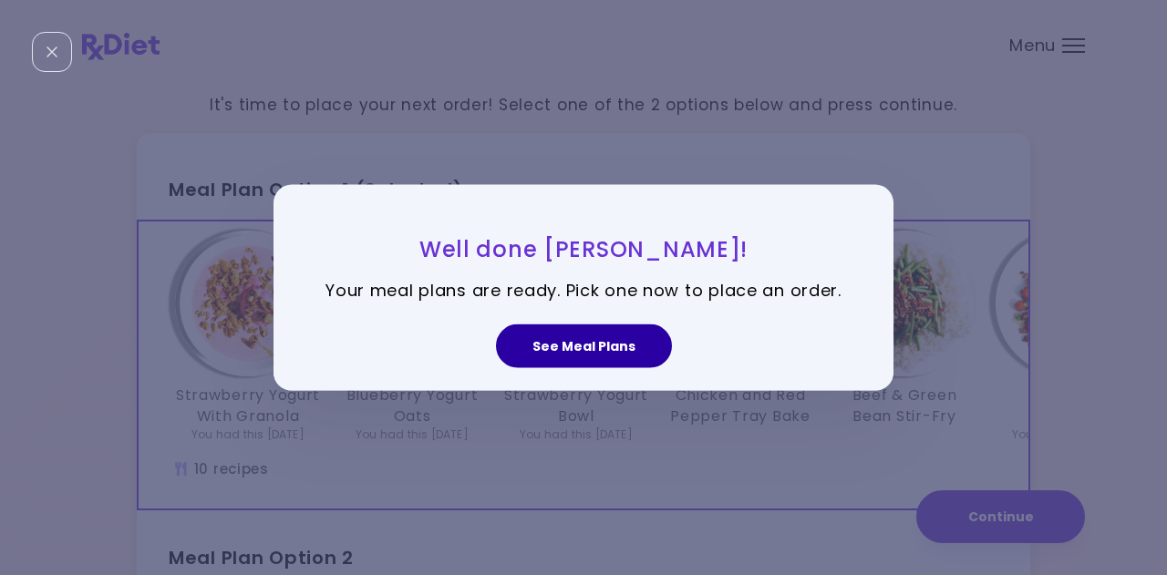
click at [566, 352] on button "See Meal Plans" at bounding box center [584, 347] width 176 height 44
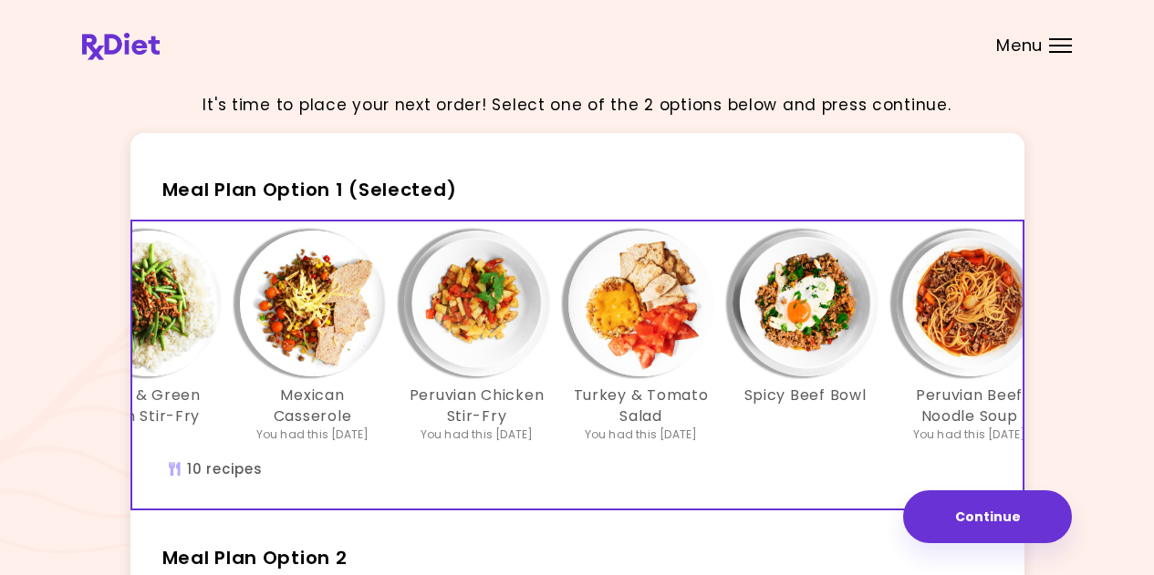
scroll to position [0, 806]
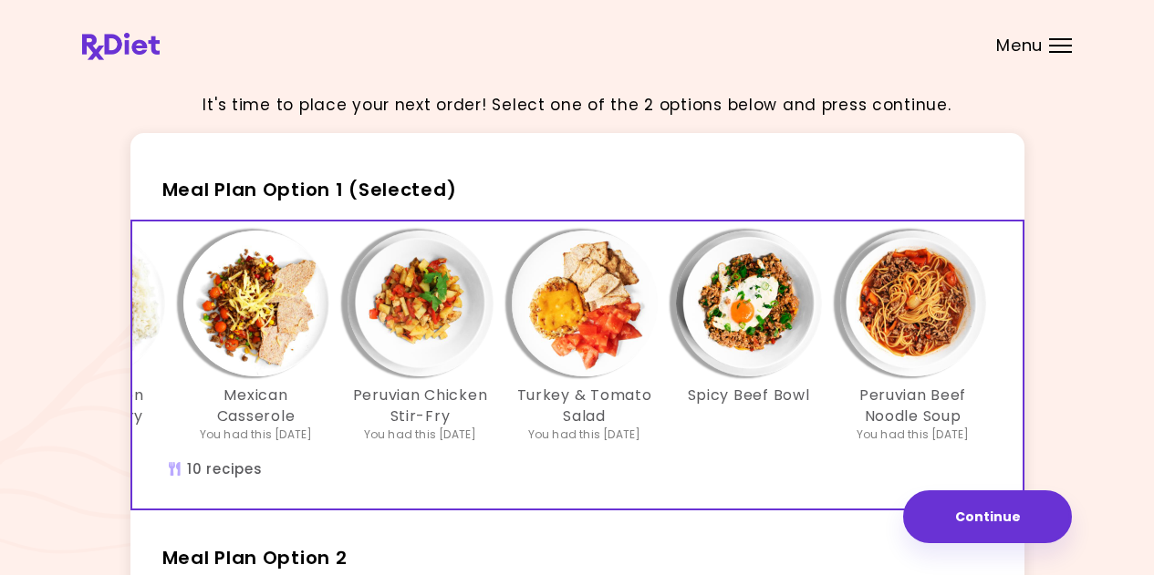
click at [924, 286] on img "Info - Peruvian Beef Noodle Soup - Meal Plan Option 1 (Selected)" at bounding box center [913, 304] width 146 height 146
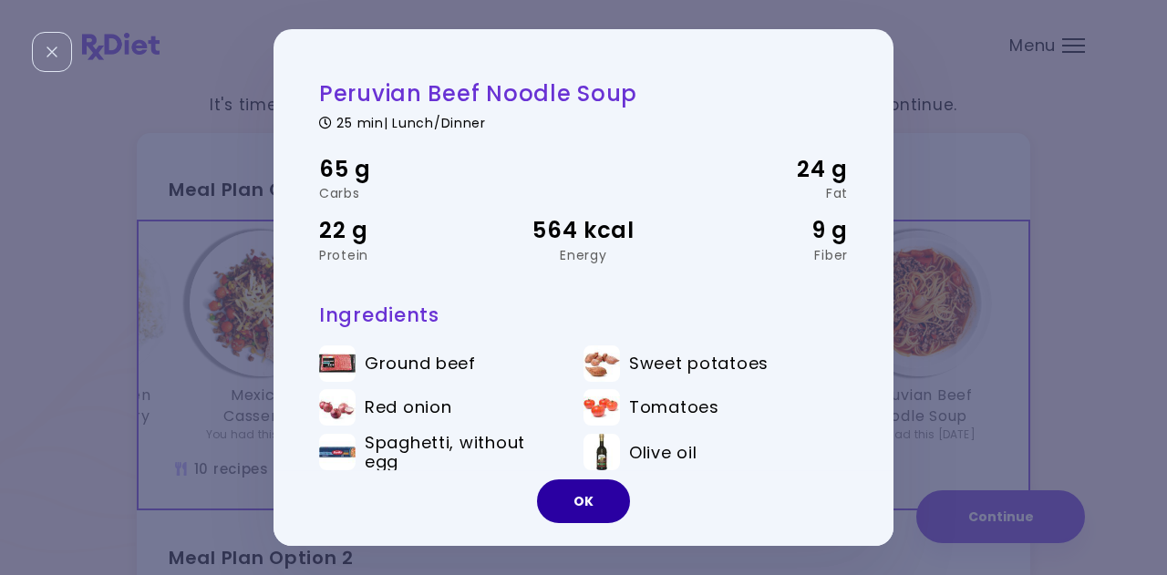
click at [575, 501] on button "OK" at bounding box center [583, 502] width 93 height 44
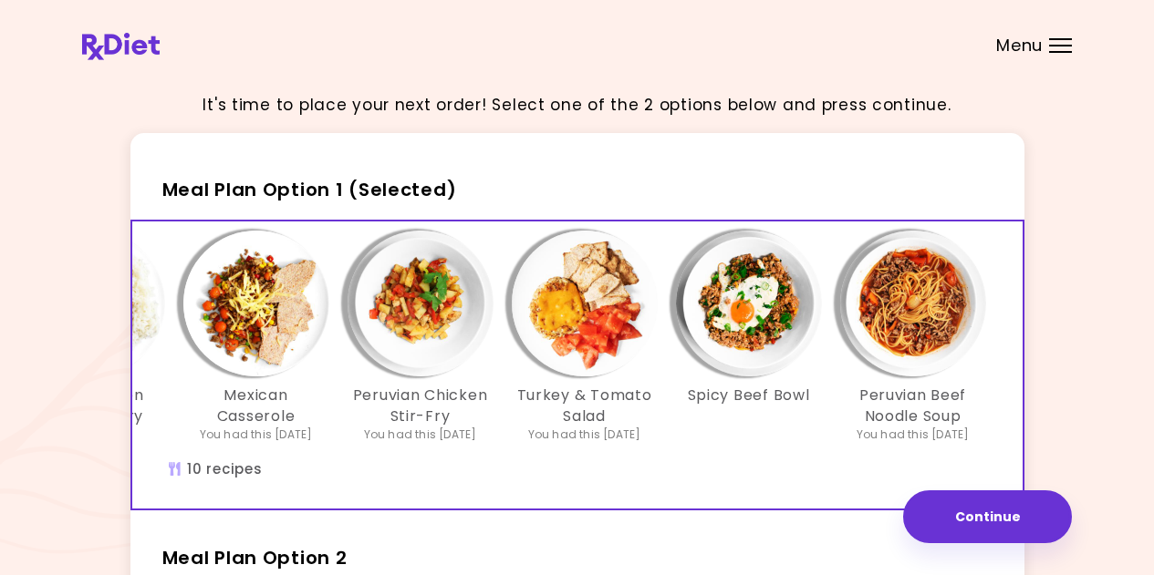
click at [754, 339] on img "Info - Spicy Beef Bowl - Meal Plan Option 1 (Selected)" at bounding box center [749, 304] width 146 height 146
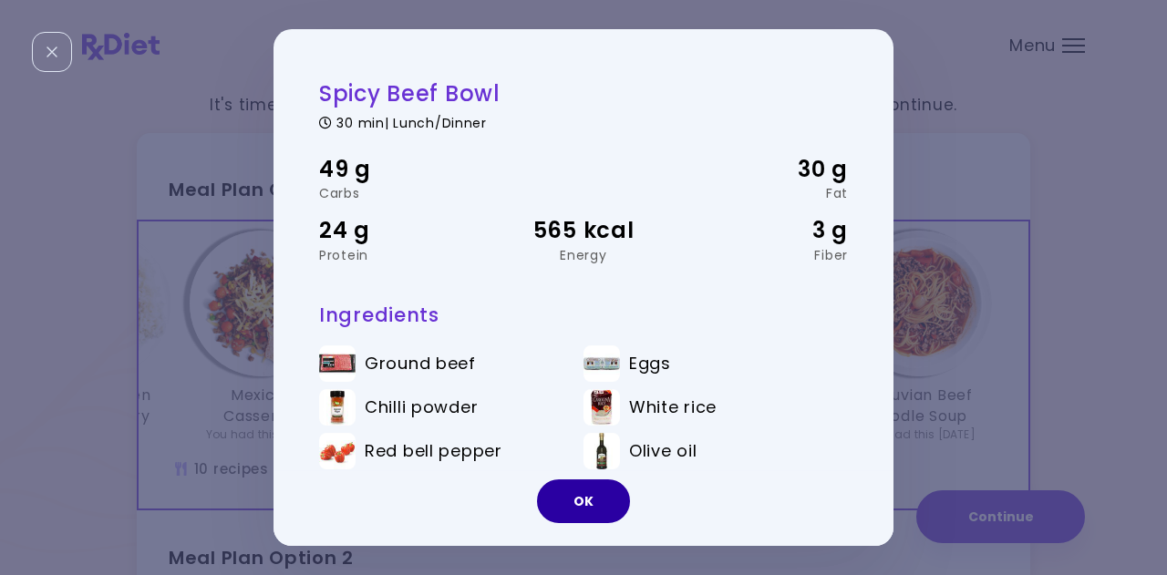
click at [604, 490] on button "OK" at bounding box center [583, 502] width 93 height 44
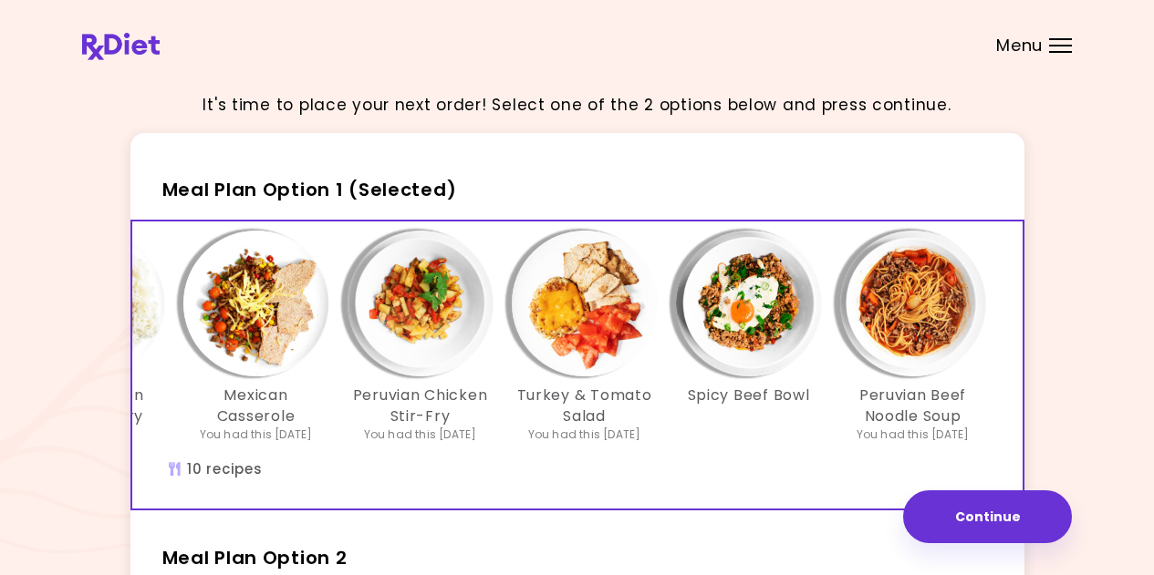
click at [587, 271] on img "Info - Turkey & Tomato Salad - Meal Plan Option 1 (Selected)" at bounding box center [585, 304] width 146 height 146
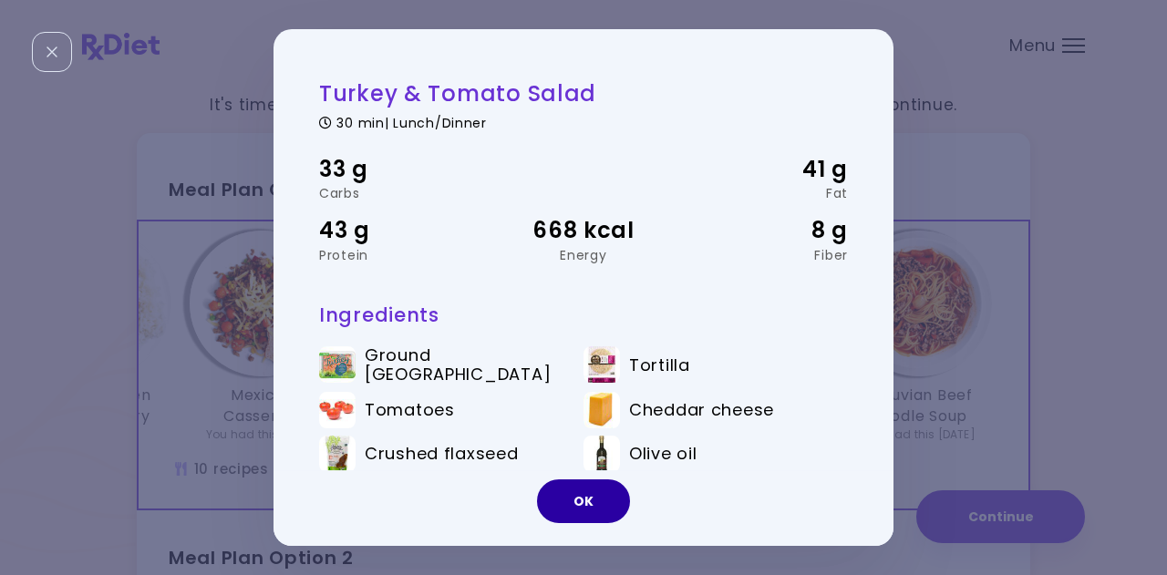
click at [584, 498] on button "OK" at bounding box center [583, 502] width 93 height 44
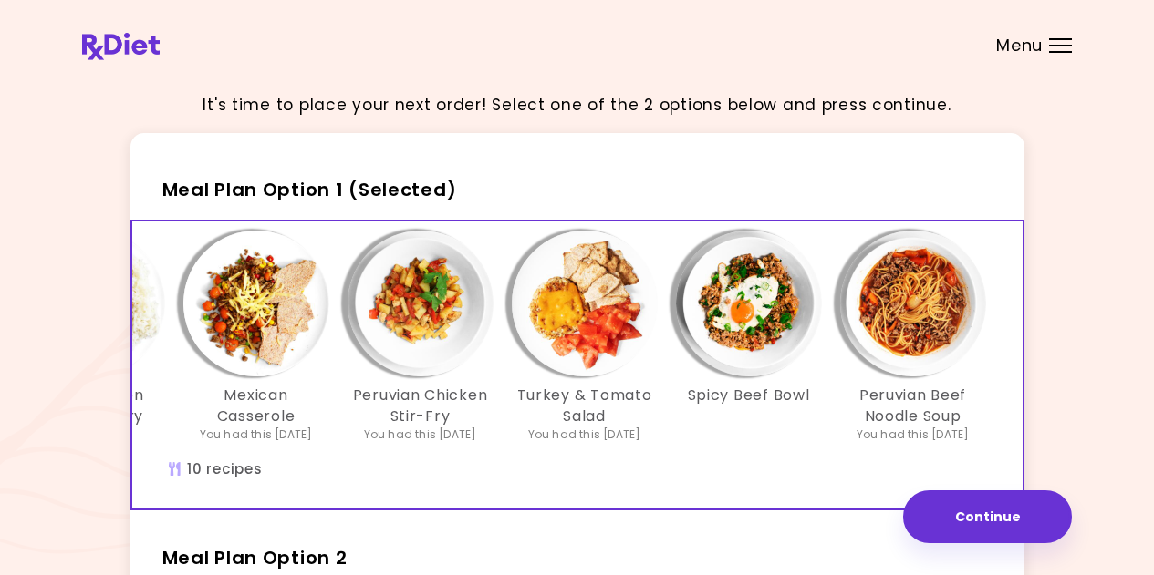
click at [437, 331] on img "Info - Peruvian Chicken Stir-Fry - Meal Plan Option 1 (Selected)" at bounding box center [420, 304] width 146 height 146
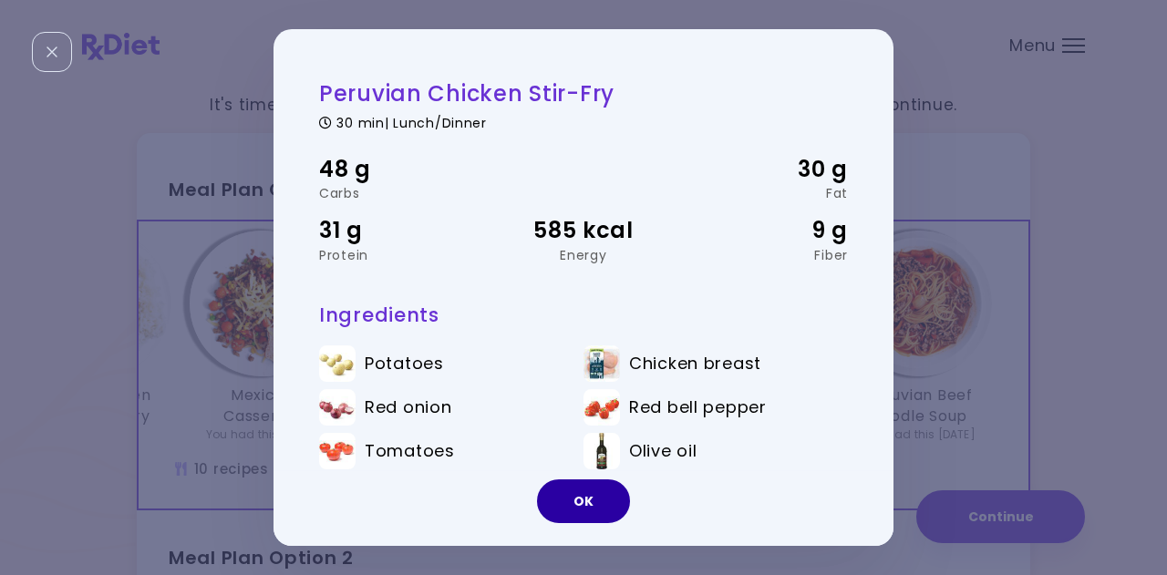
click at [570, 511] on button "OK" at bounding box center [583, 502] width 93 height 44
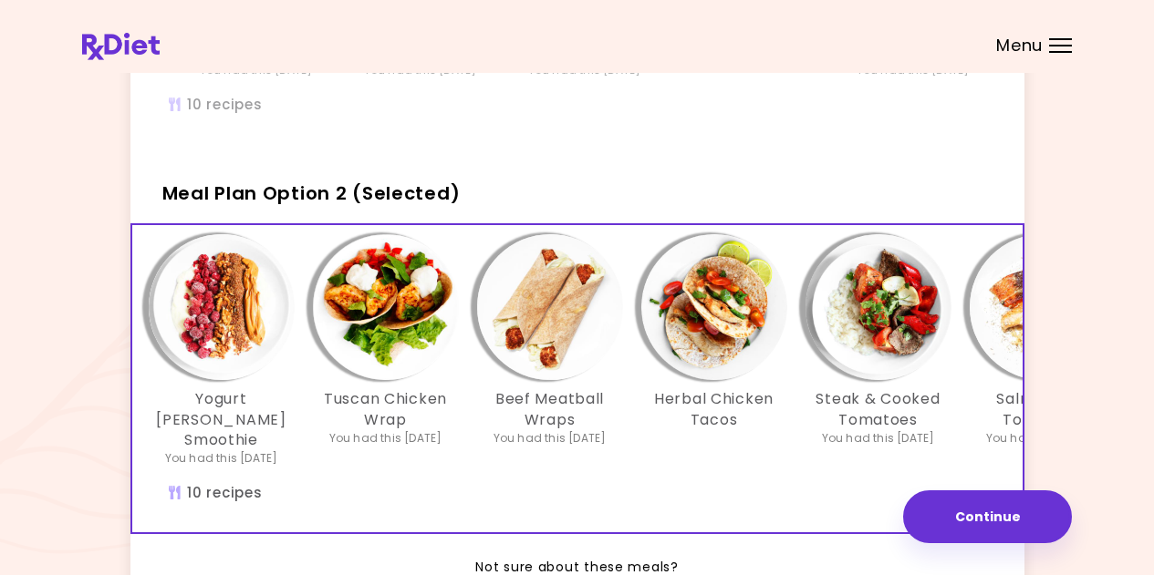
scroll to position [0, 350]
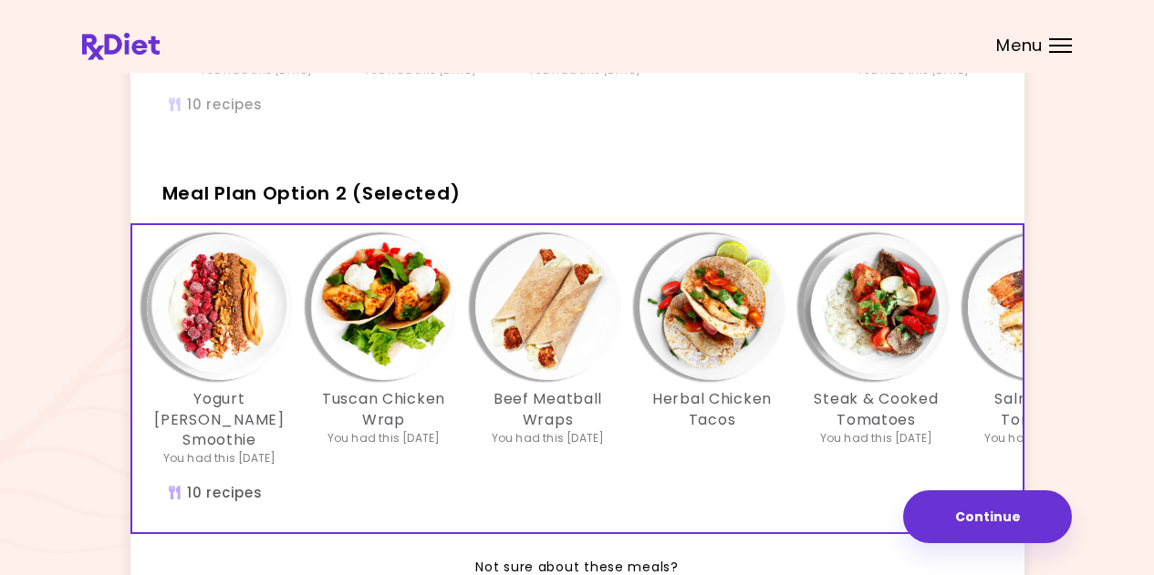
click at [522, 364] on img "Info - Beef Meatball Wraps - Meal Plan Option 2 (Selected)" at bounding box center [548, 307] width 146 height 146
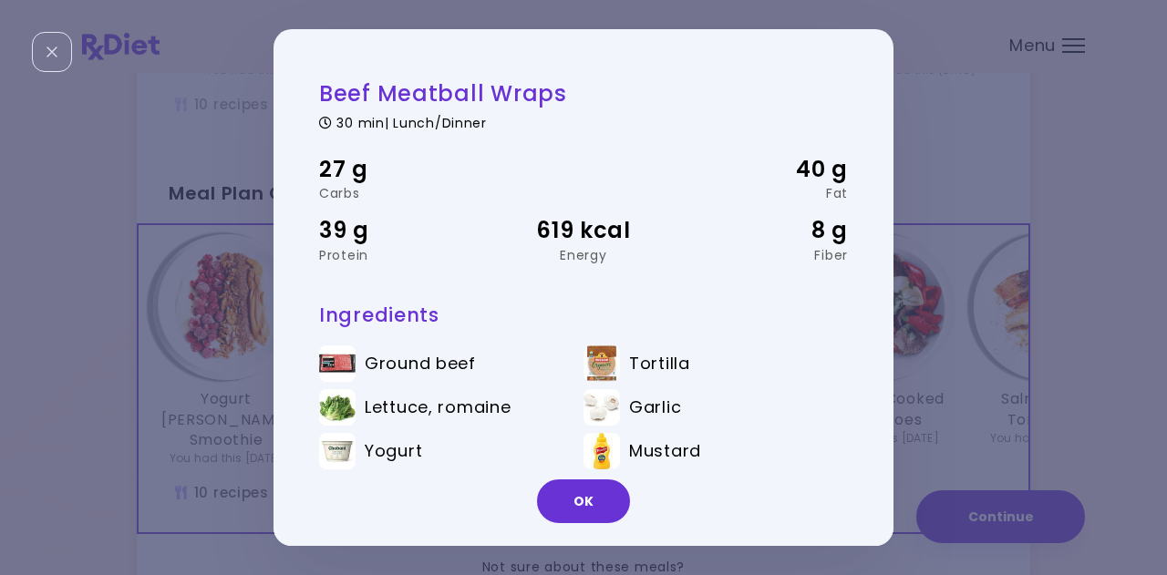
click at [590, 496] on button "OK" at bounding box center [583, 502] width 93 height 44
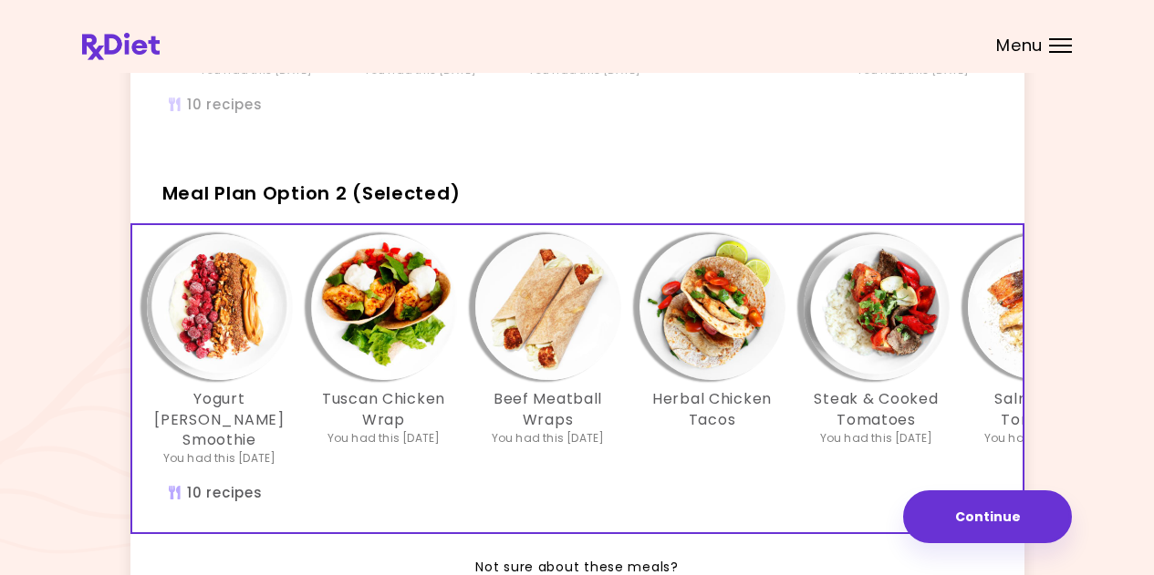
click at [404, 344] on img "Info - Tuscan Chicken Wrap - Meal Plan Option 2 (Selected)" at bounding box center [384, 307] width 146 height 146
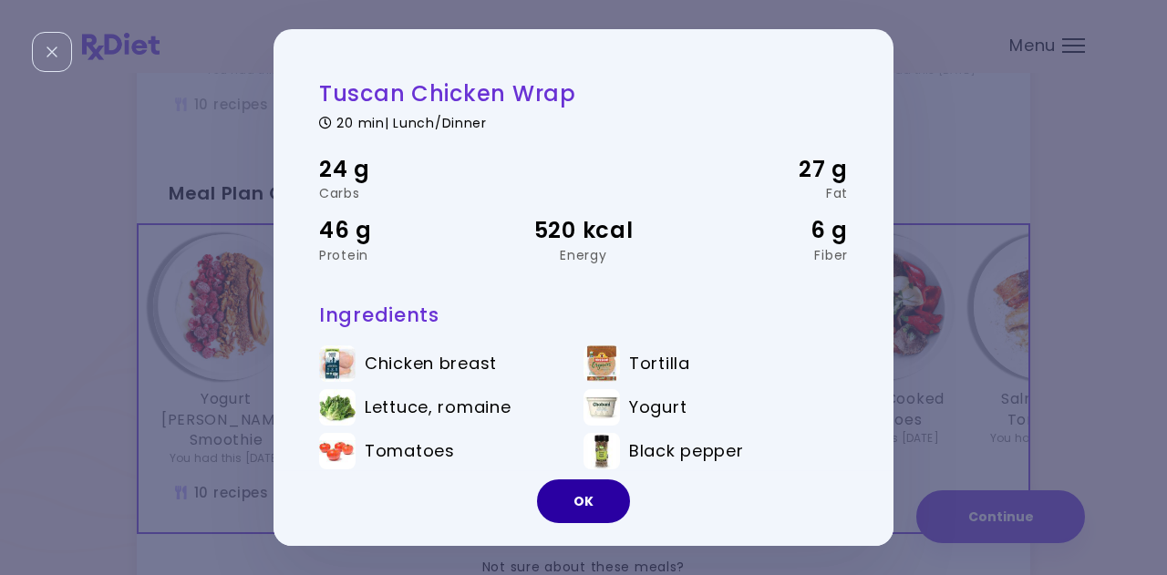
click at [575, 514] on button "OK" at bounding box center [583, 502] width 93 height 44
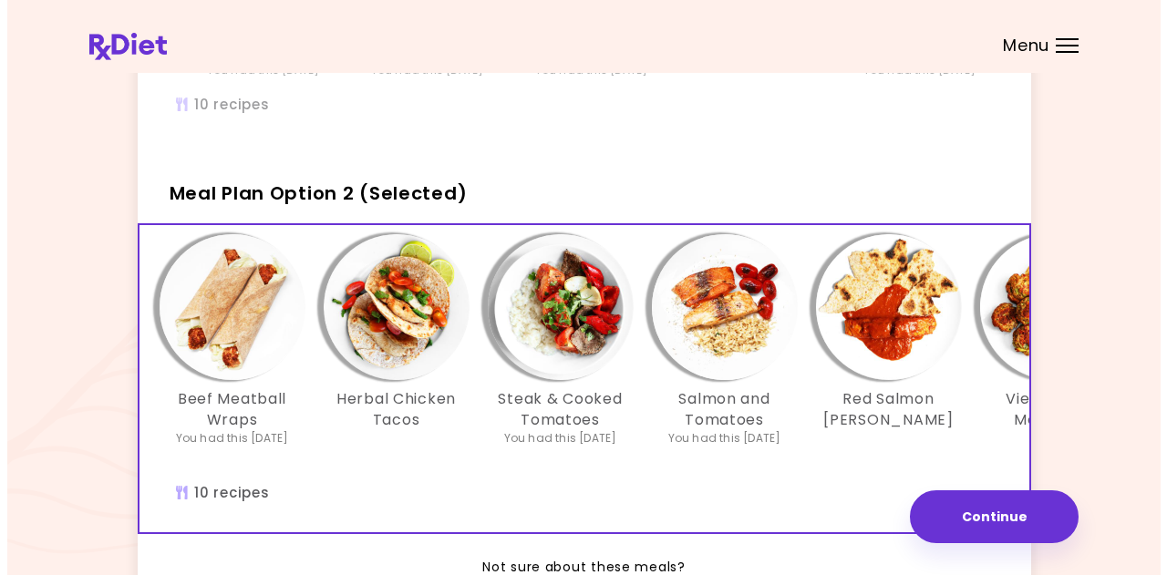
scroll to position [0, 622]
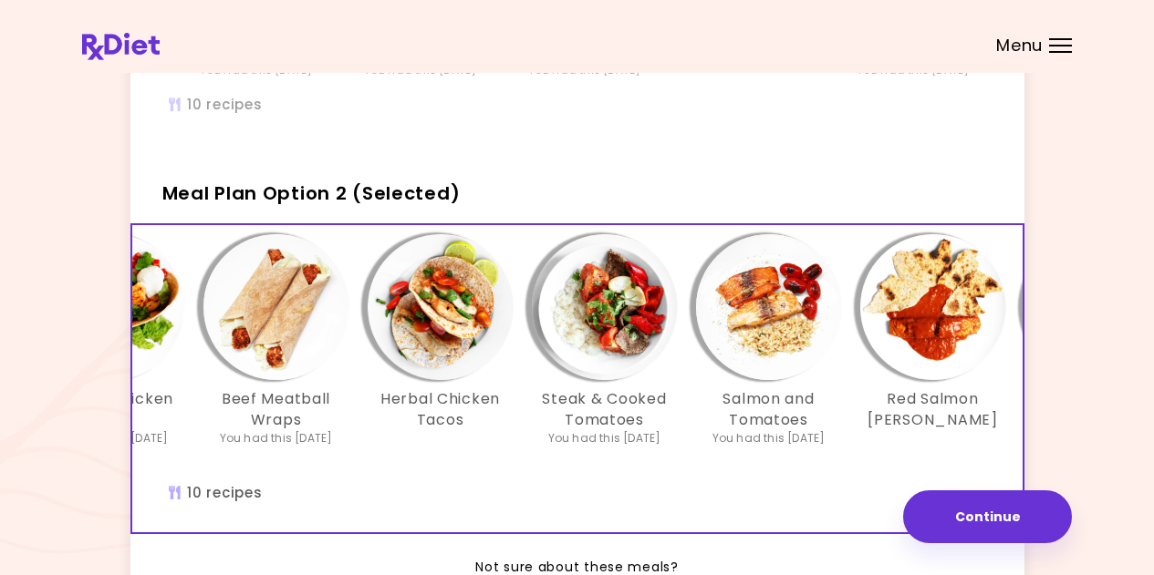
click at [617, 336] on img "Info - Steak & Cooked Tomatoes - Meal Plan Option 2 (Selected)" at bounding box center [605, 307] width 146 height 146
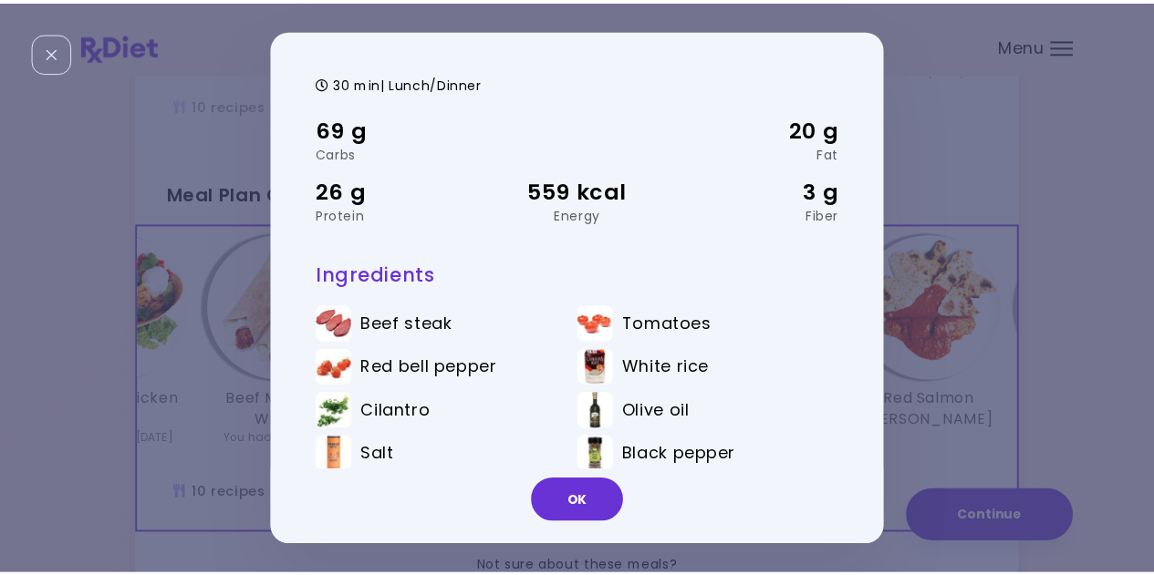
scroll to position [60, 0]
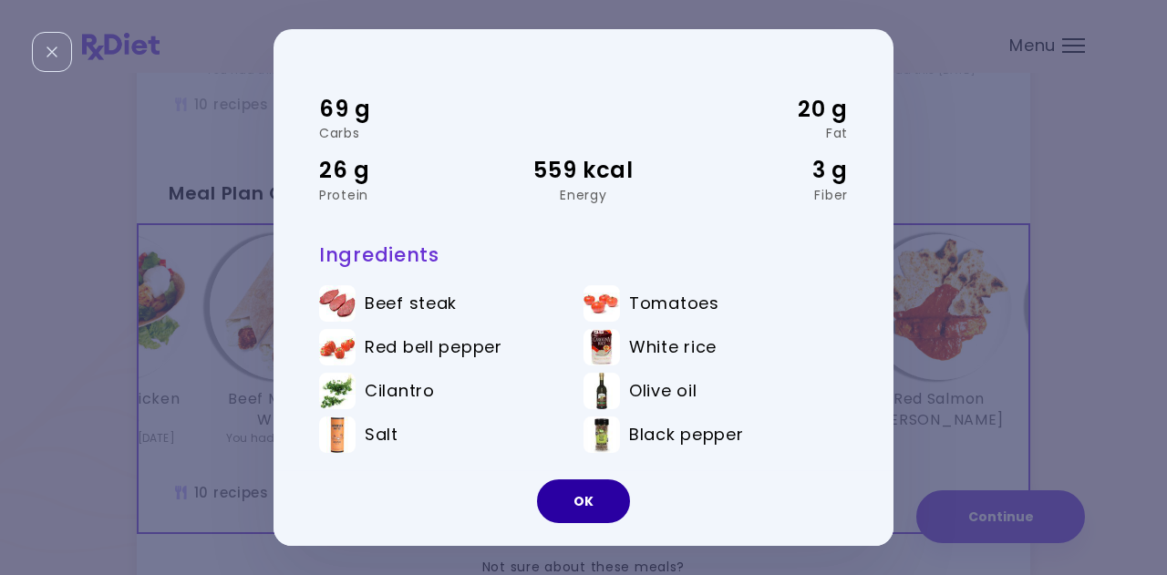
click at [580, 505] on button "OK" at bounding box center [583, 502] width 93 height 44
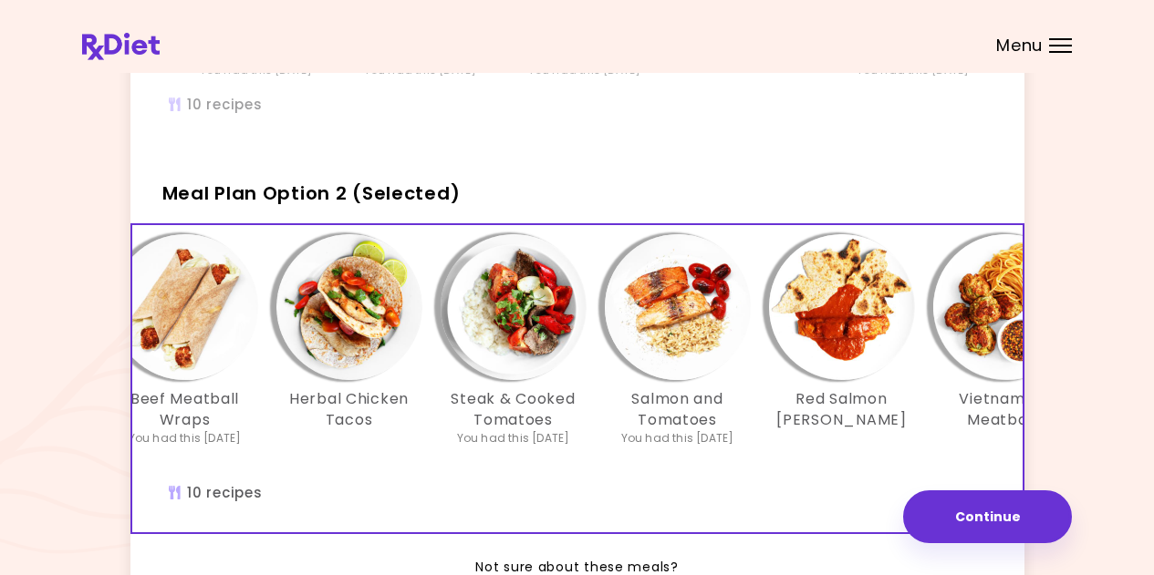
scroll to position [0, 806]
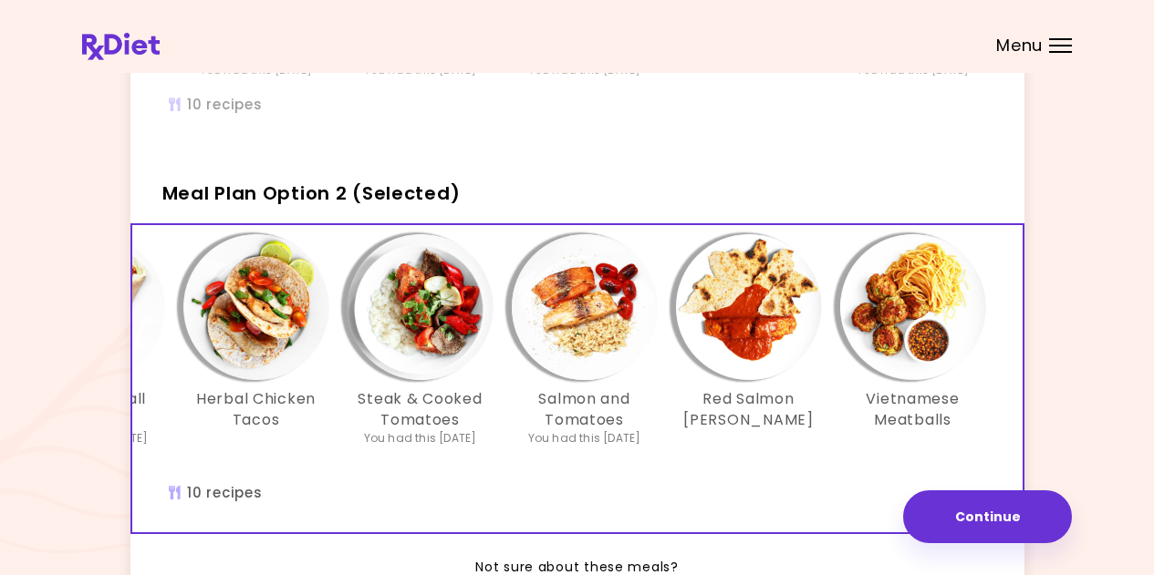
click at [740, 333] on img "Info - Red Salmon Curry - Meal Plan Option 2 (Selected)" at bounding box center [749, 307] width 146 height 146
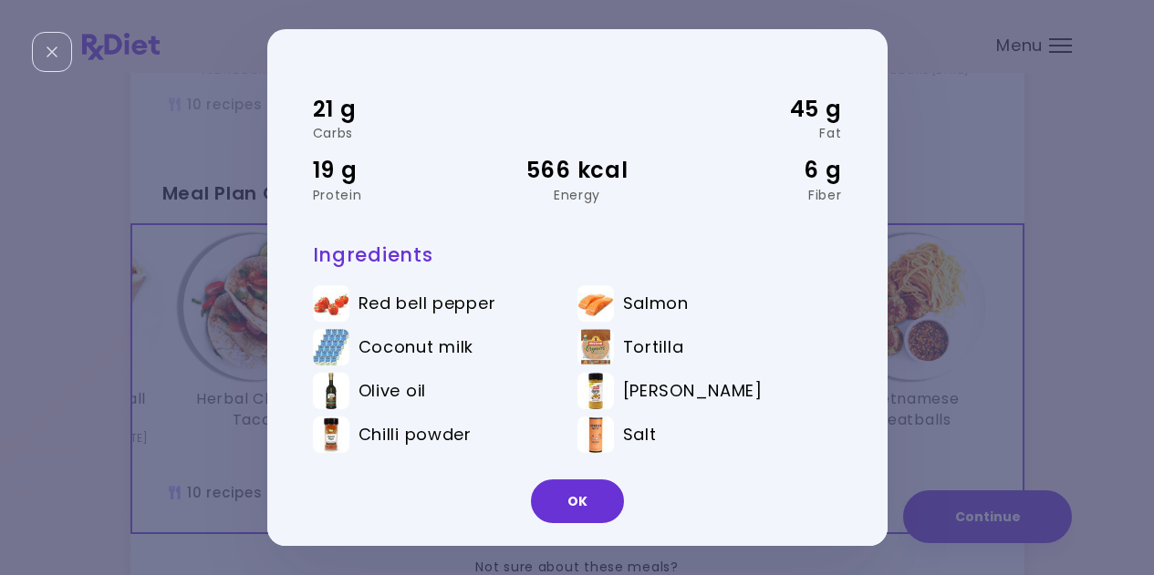
scroll to position [0, 0]
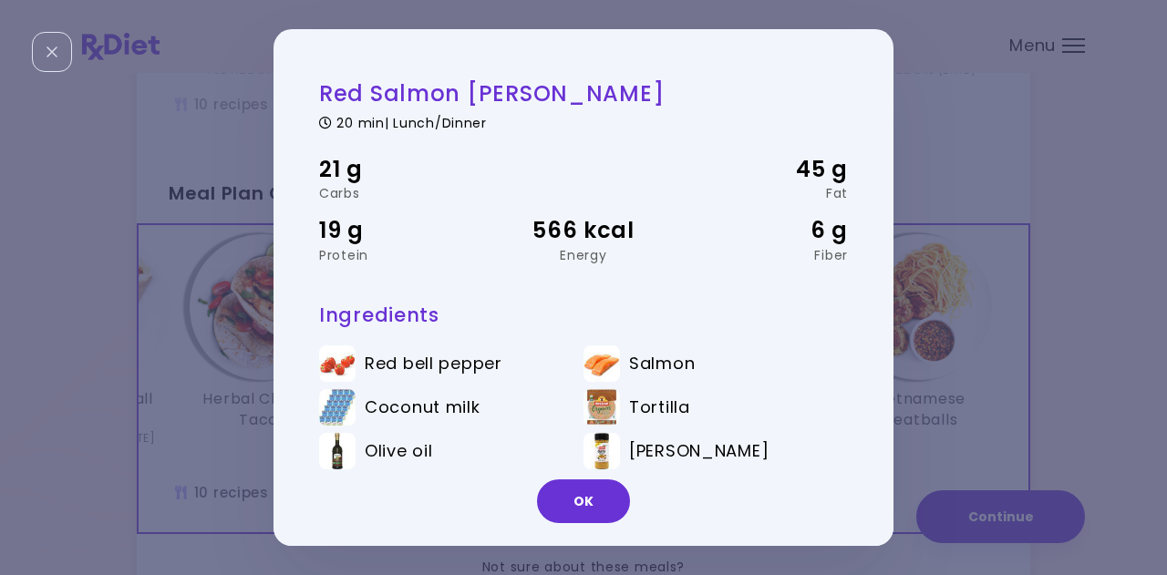
click at [561, 513] on button "OK" at bounding box center [583, 502] width 93 height 44
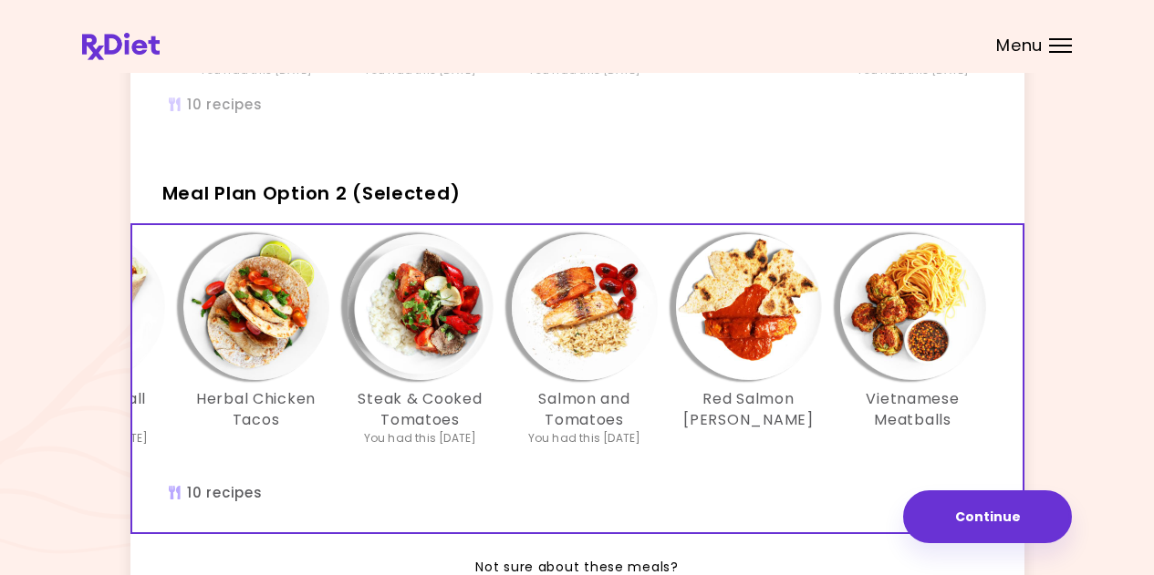
click at [987, 516] on button "Continue" at bounding box center [987, 517] width 169 height 53
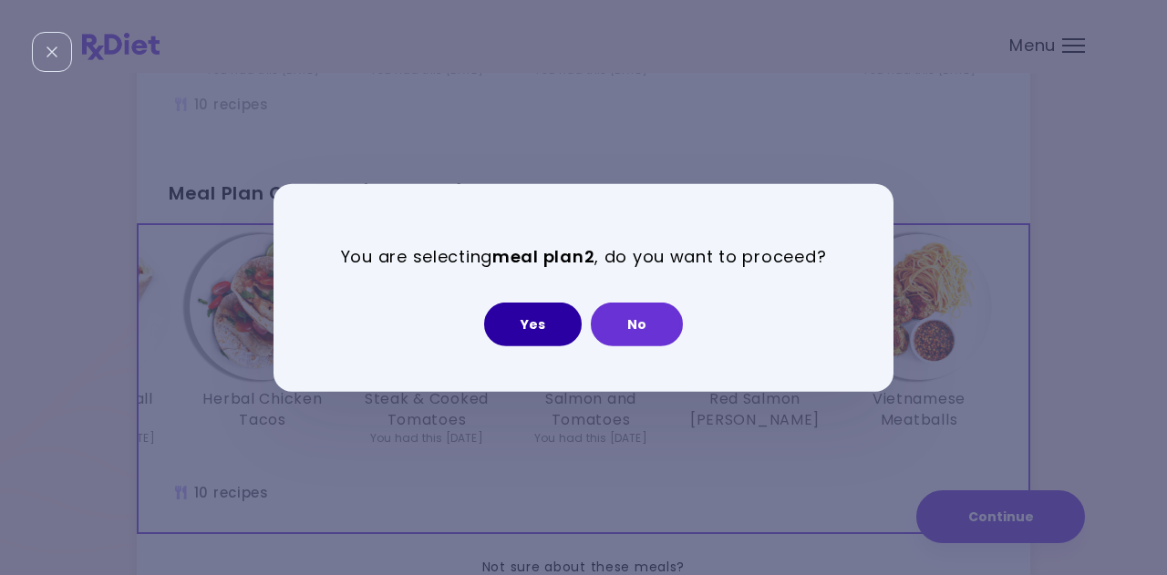
click at [534, 328] on button "Yes" at bounding box center [533, 325] width 98 height 44
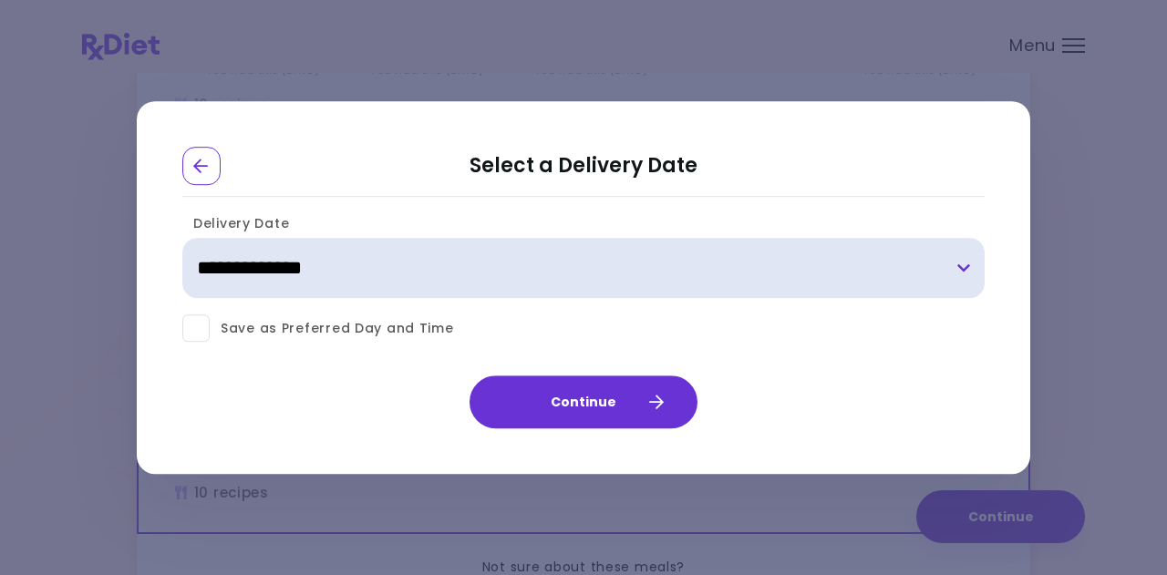
click at [512, 270] on select "**********" at bounding box center [583, 269] width 802 height 60
select select "**********"
click at [182, 239] on select "**********" at bounding box center [583, 269] width 802 height 60
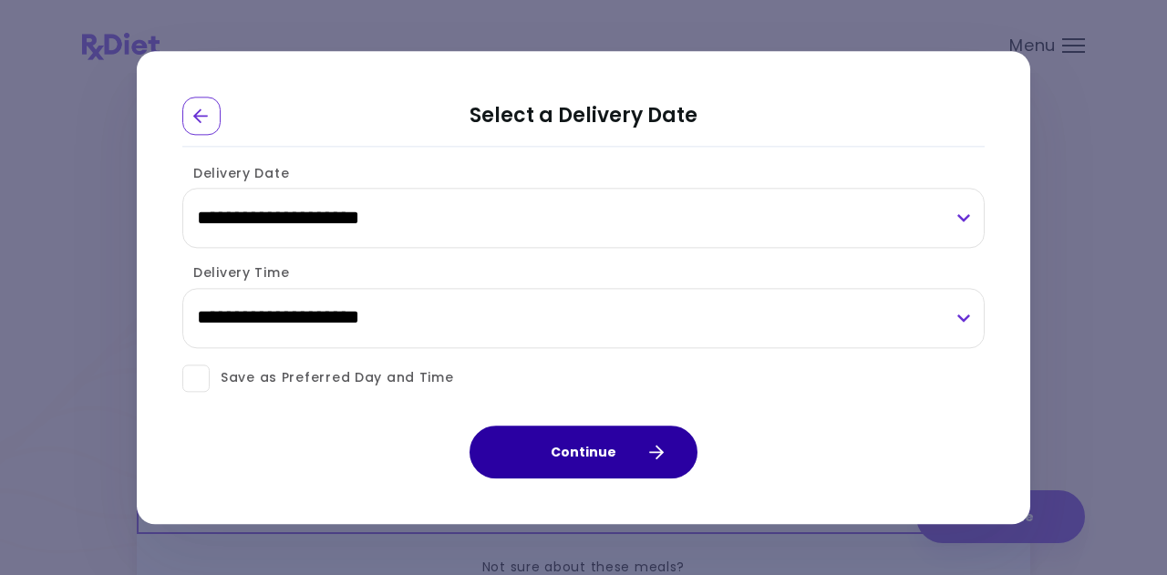
click at [563, 458] on button "Continue" at bounding box center [584, 452] width 228 height 53
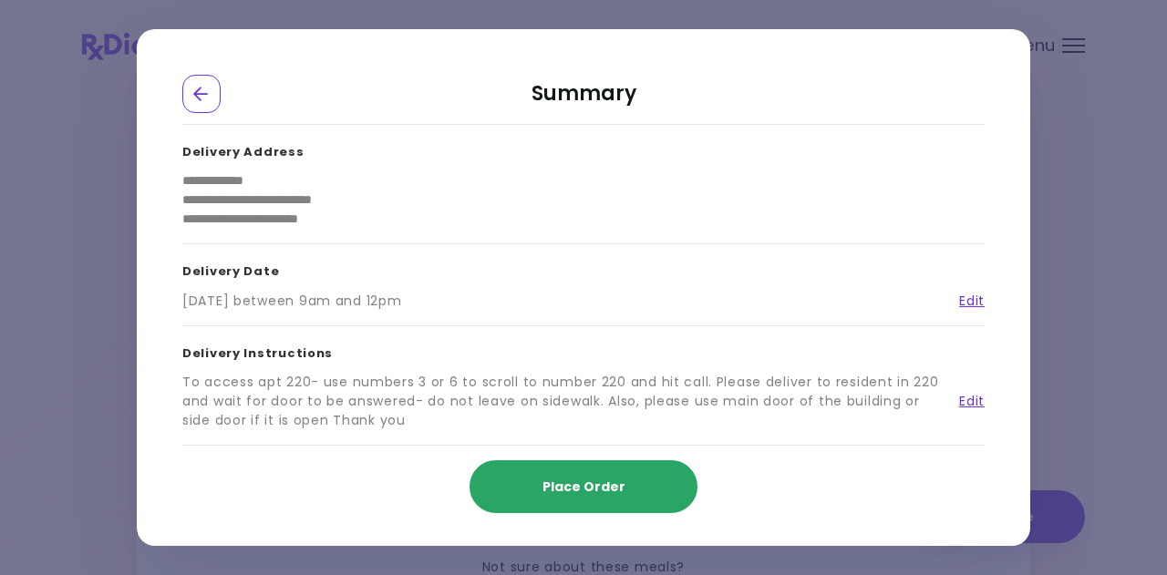
click at [578, 490] on span "Place Order" at bounding box center [584, 487] width 83 height 18
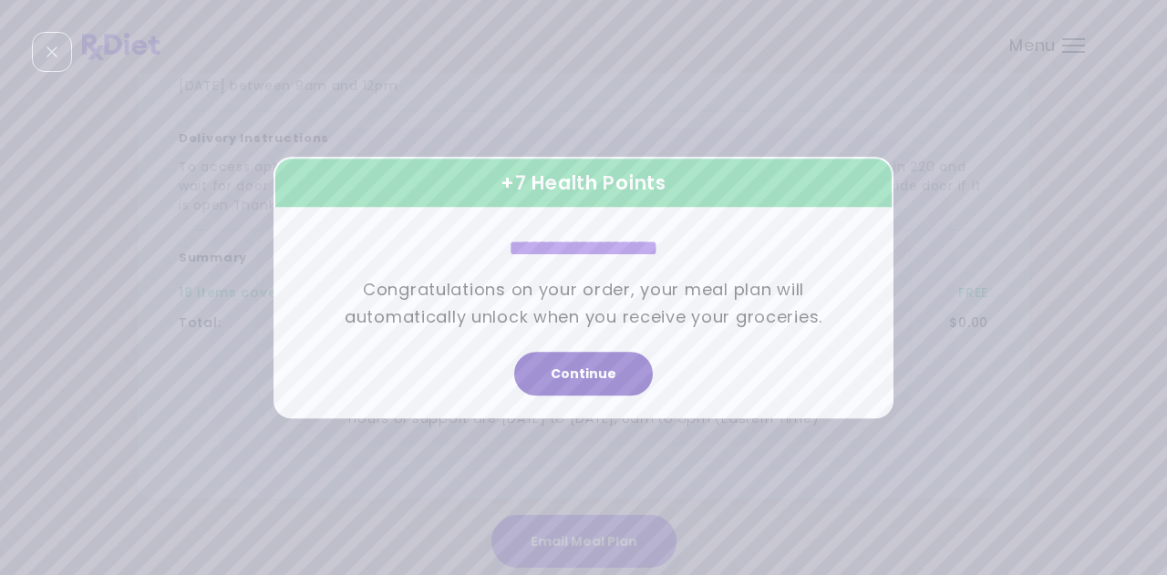
click at [605, 366] on button "Continue" at bounding box center [583, 374] width 139 height 44
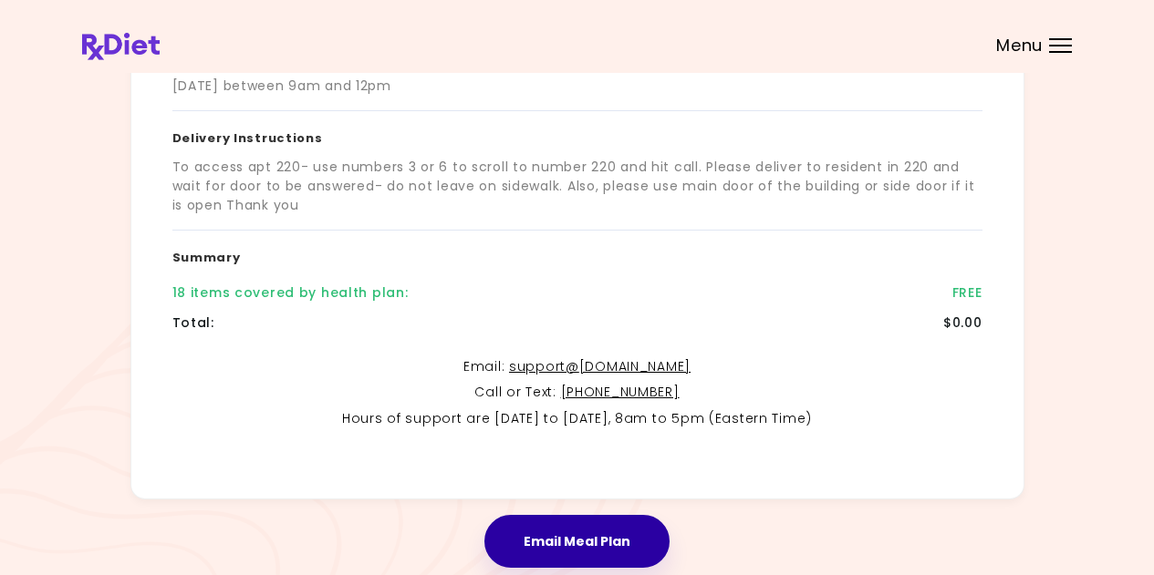
click at [570, 542] on button "Email Meal Plan" at bounding box center [576, 541] width 185 height 53
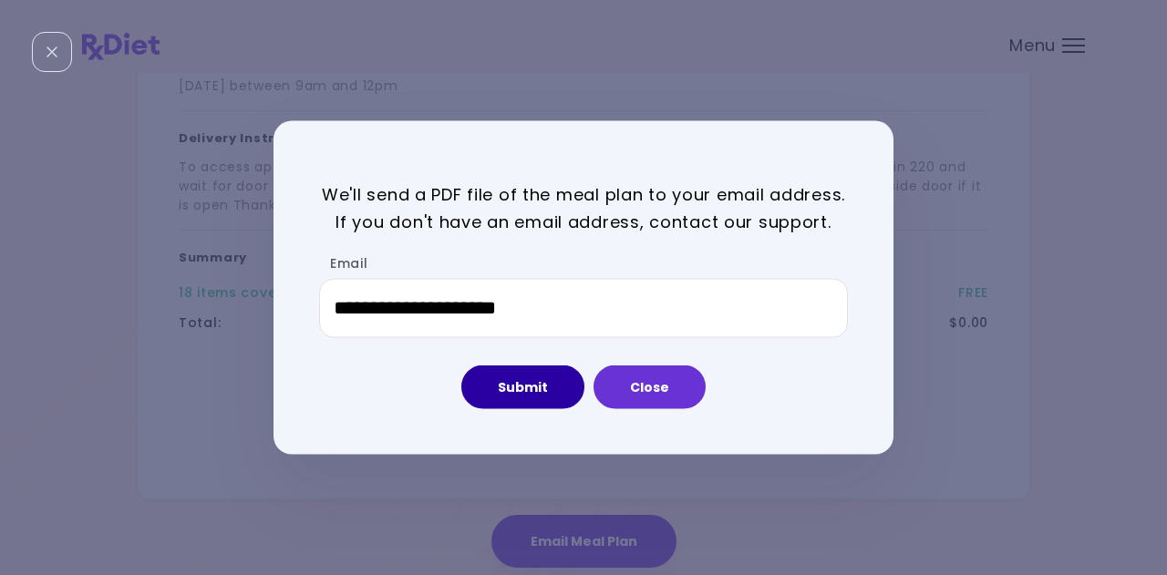
click at [512, 400] on button "Submit" at bounding box center [522, 388] width 123 height 44
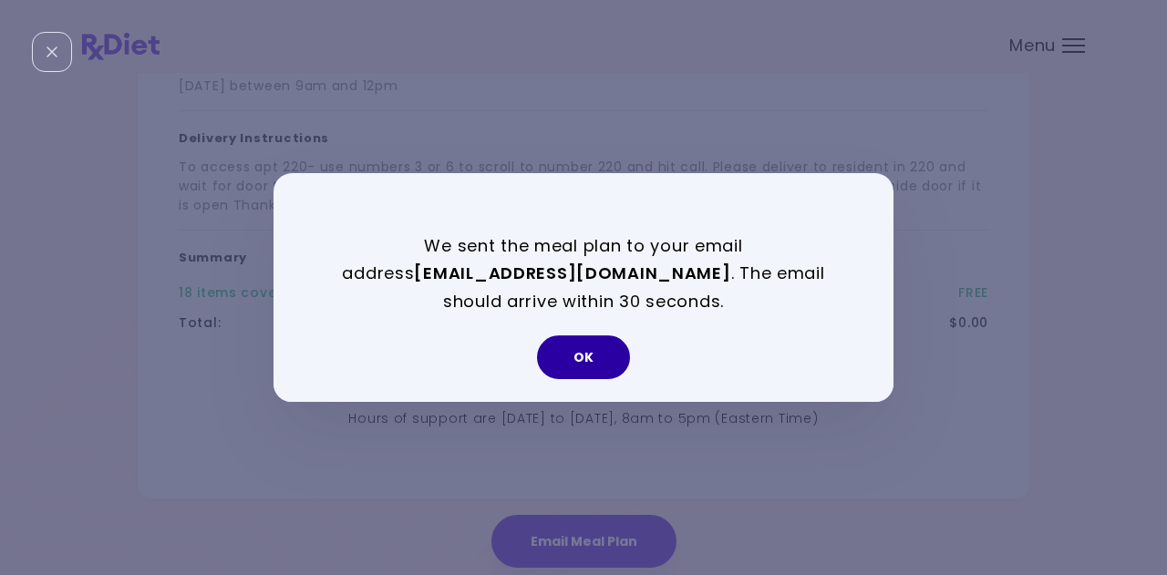
click at [613, 341] on button "OK" at bounding box center [583, 358] width 93 height 44
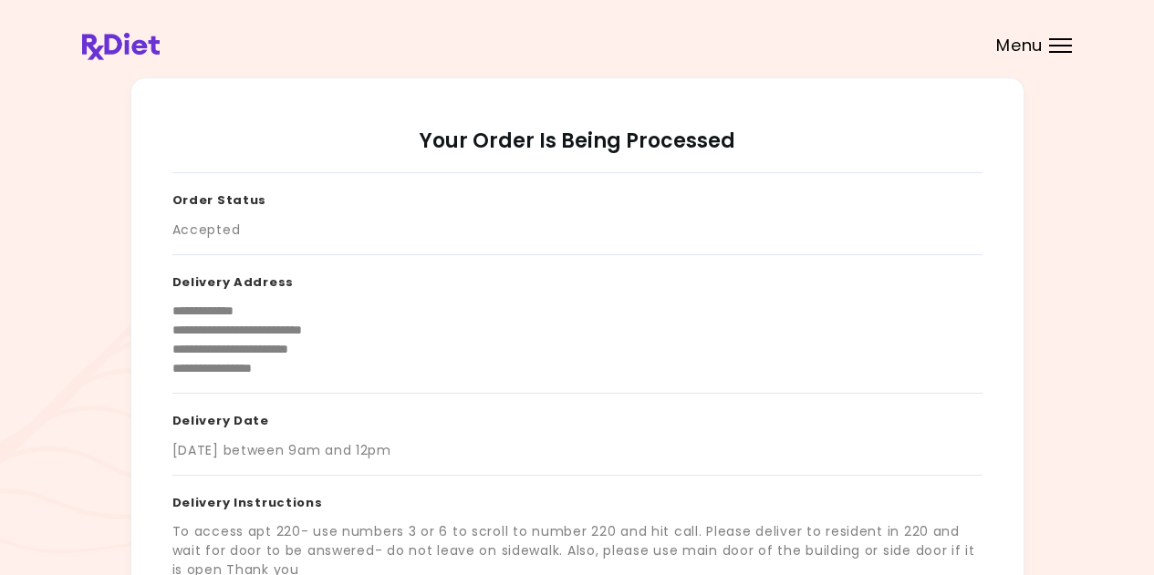
click at [1018, 47] on span "Menu" at bounding box center [1019, 45] width 47 height 16
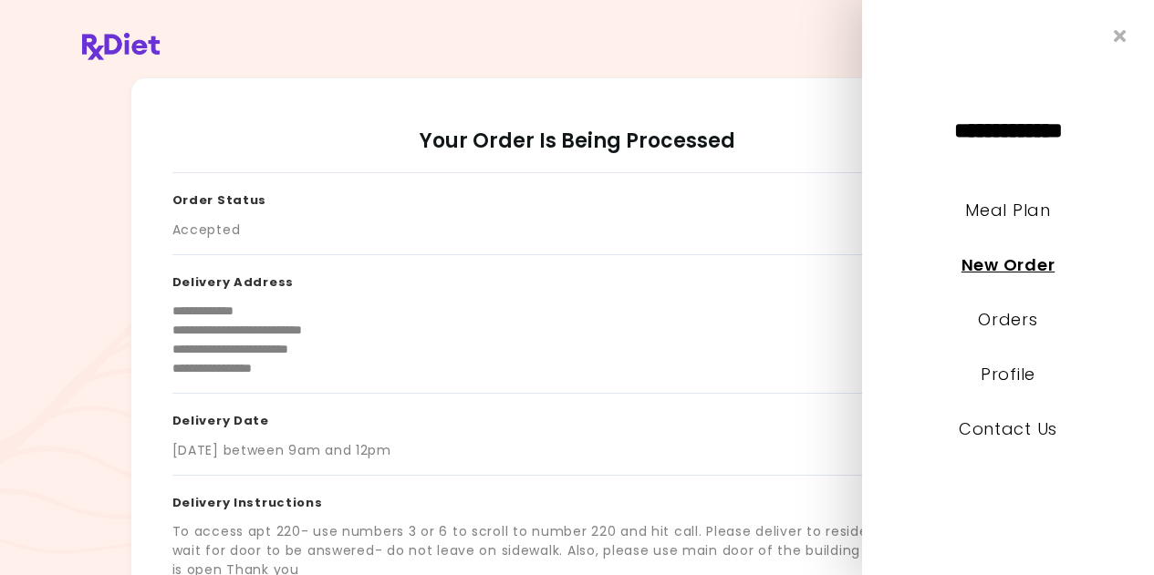
click at [994, 268] on link "New Order" at bounding box center [1007, 265] width 93 height 23
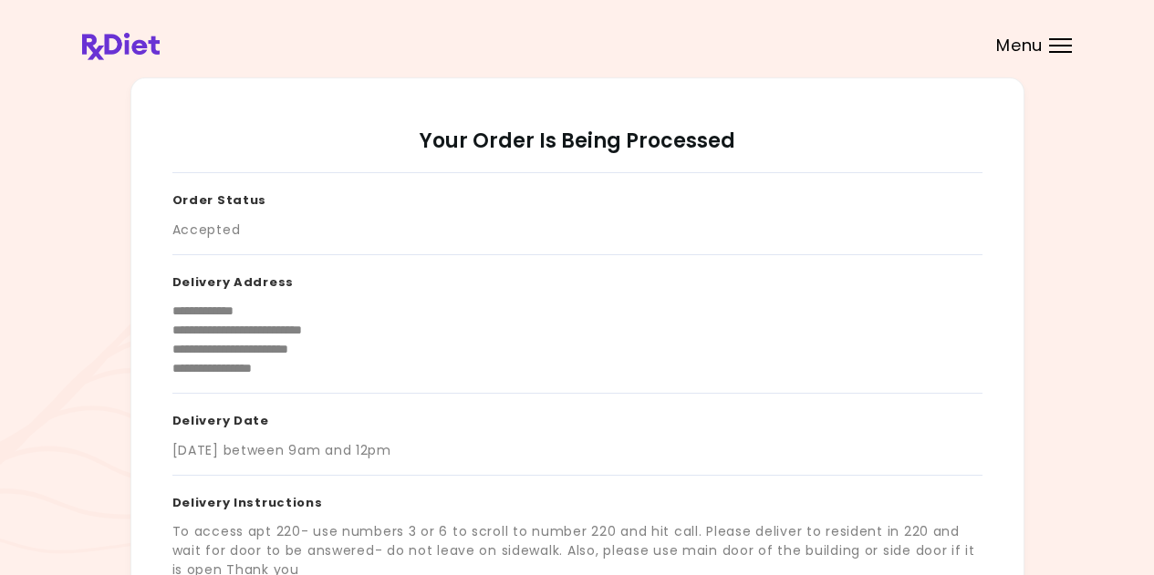
drag, startPoint x: 1025, startPoint y: 42, endPoint x: 1028, endPoint y: 60, distance: 18.4
click at [1025, 45] on span "Menu" at bounding box center [1019, 45] width 47 height 16
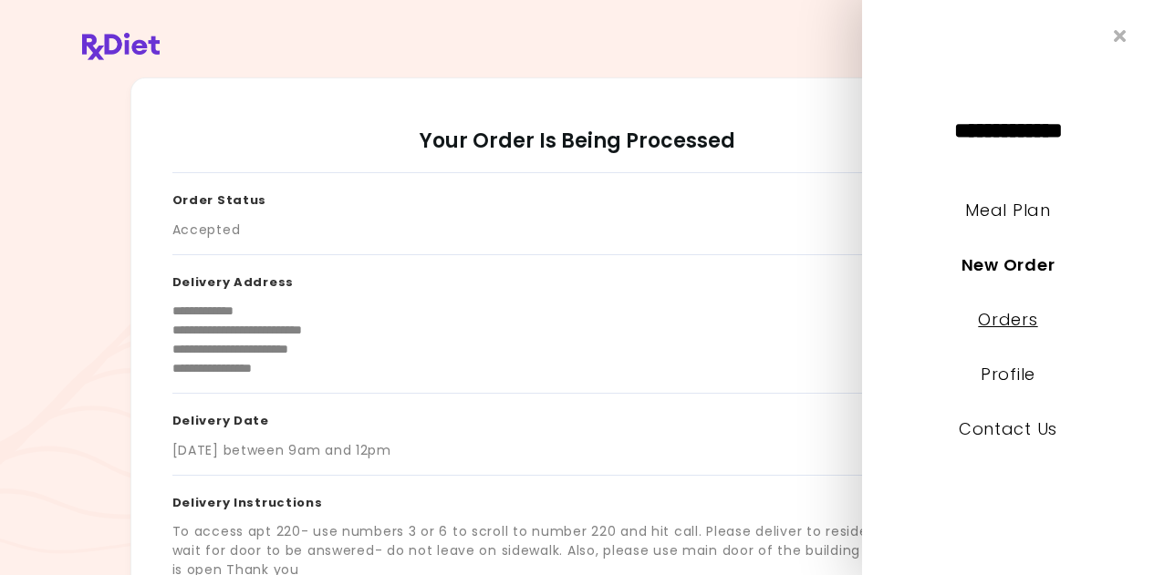
click at [999, 326] on link "Orders" at bounding box center [1007, 319] width 59 height 23
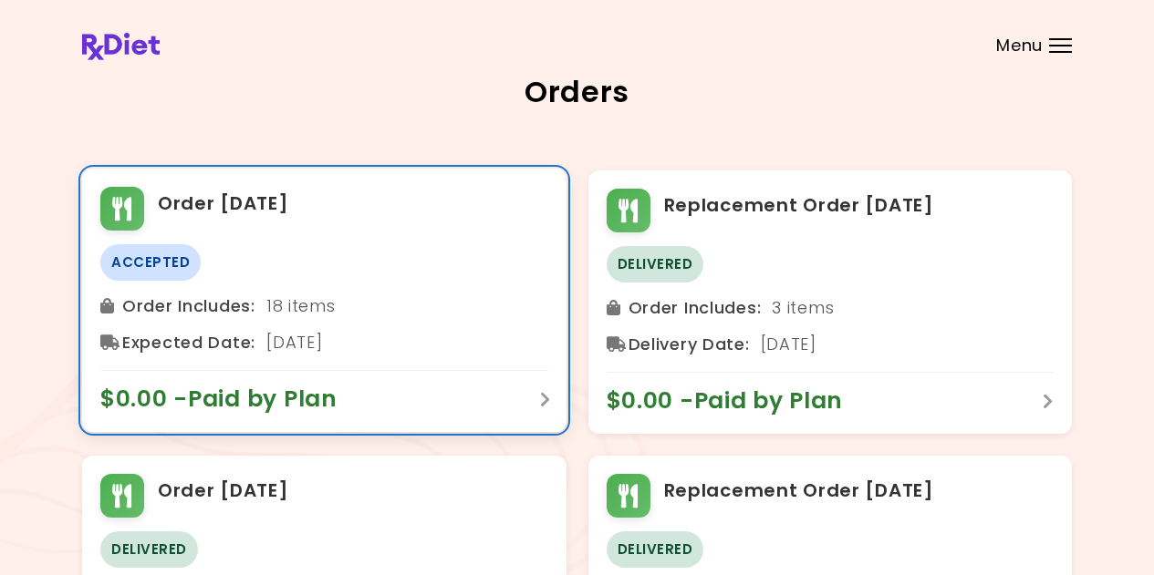
click at [294, 391] on span "$0.00 - Paid by Plan" at bounding box center [227, 399] width 255 height 29
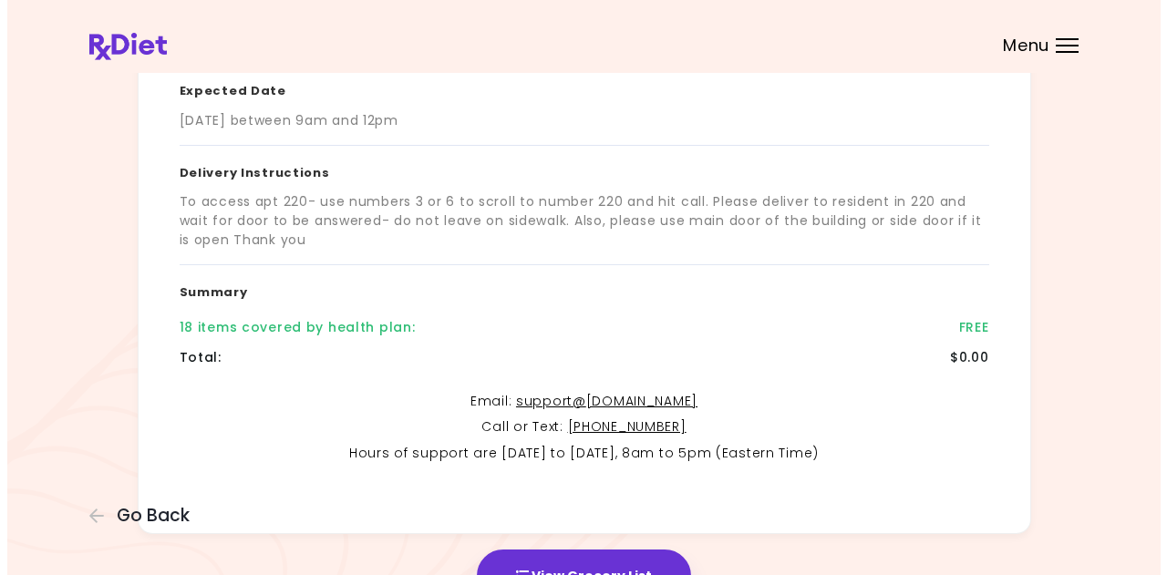
scroll to position [435, 0]
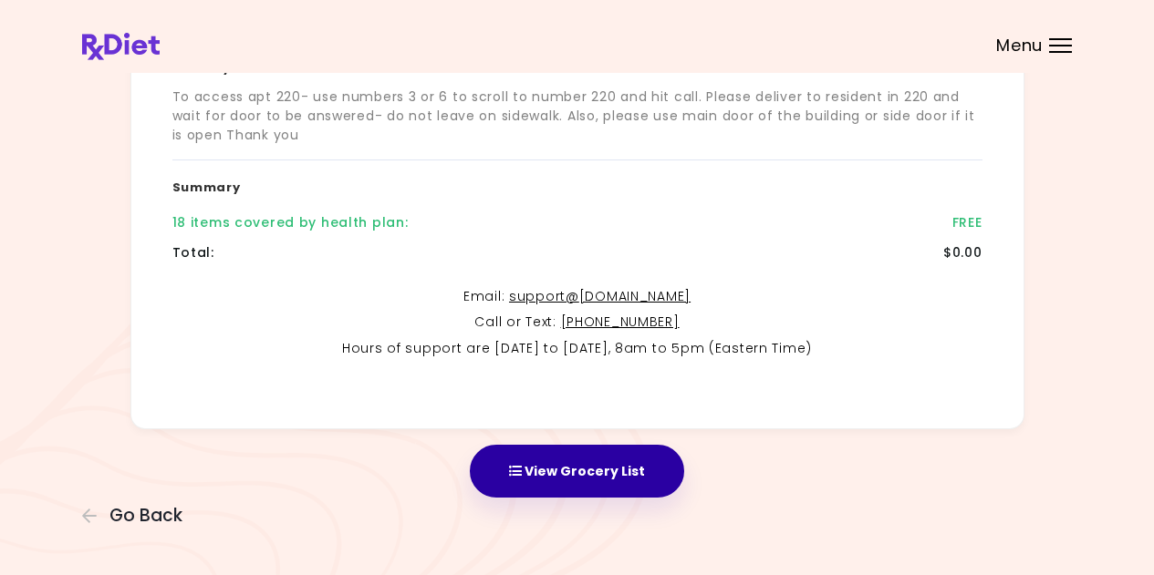
click at [595, 472] on button "View Grocery List" at bounding box center [577, 471] width 214 height 53
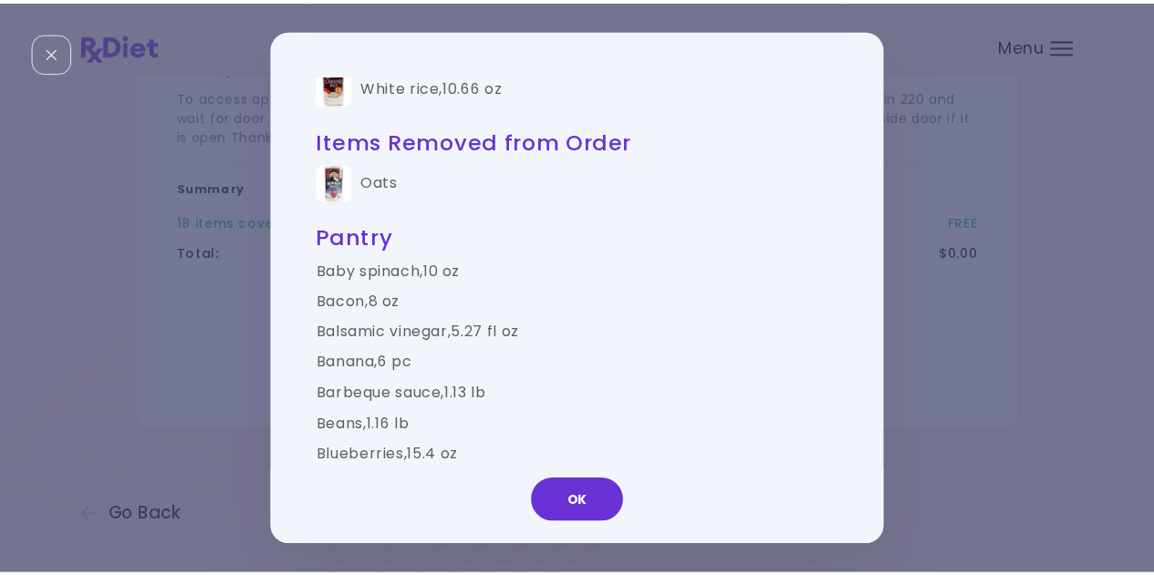
scroll to position [2006, 0]
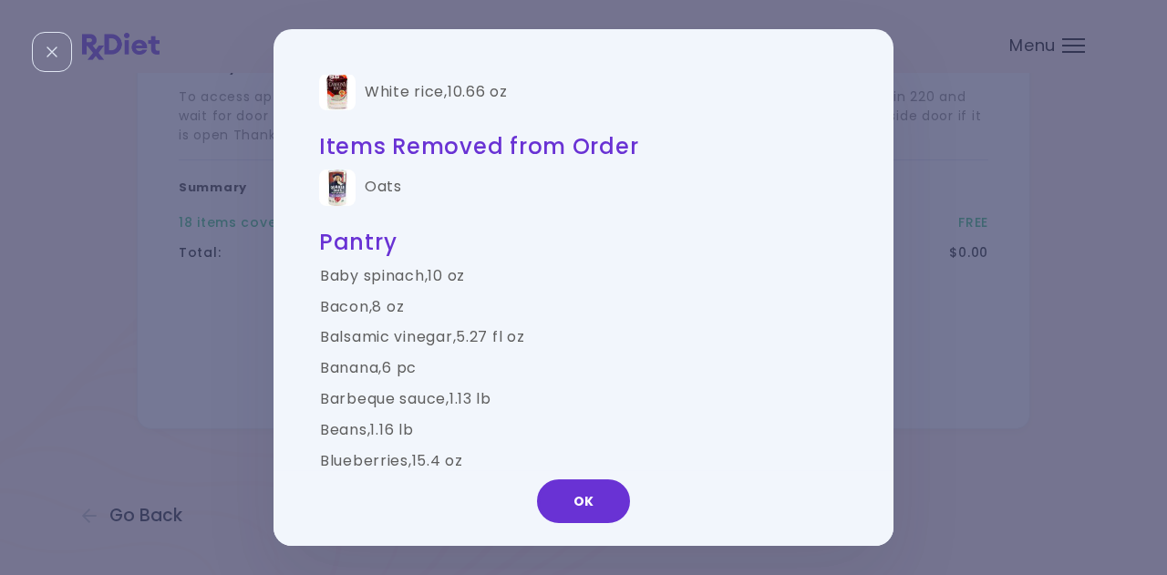
click at [587, 505] on button "OK" at bounding box center [583, 502] width 93 height 44
